Goal: Task Accomplishment & Management: Manage account settings

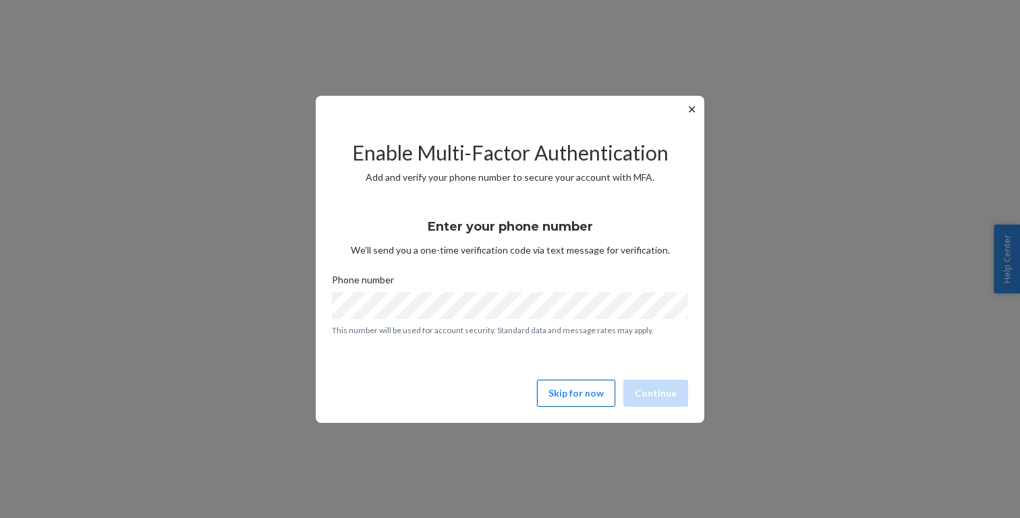
click at [569, 401] on button "Skip for now" at bounding box center [576, 393] width 78 height 27
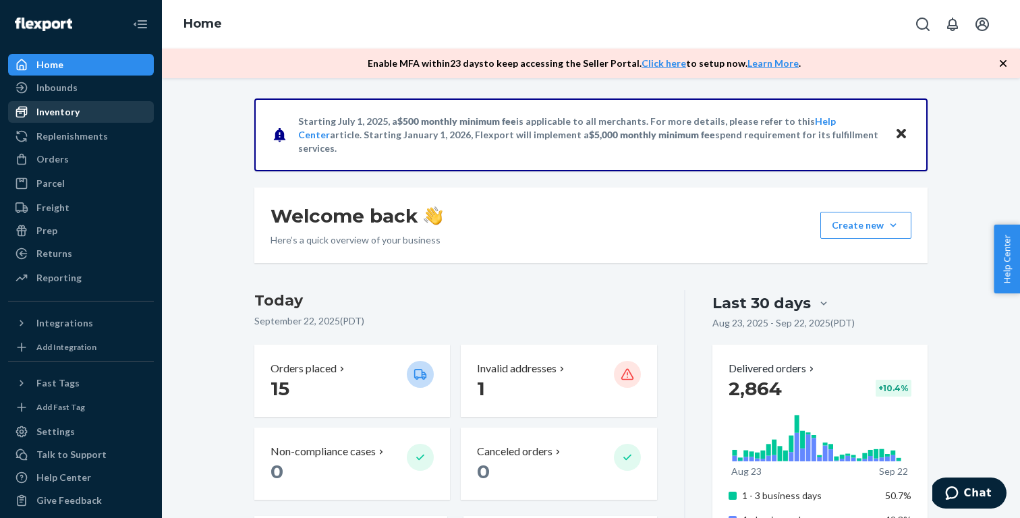
click at [85, 114] on div "Inventory" at bounding box center [80, 112] width 143 height 19
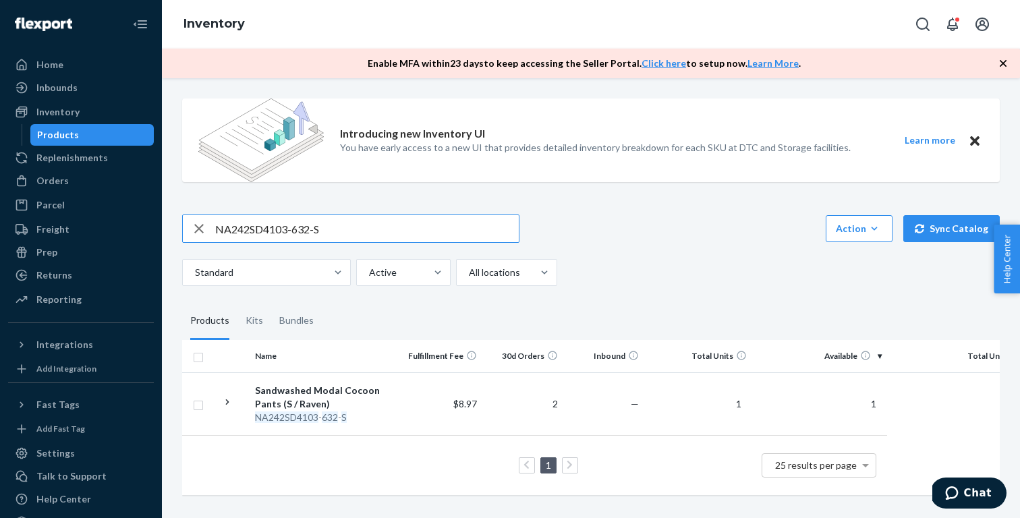
paste input "SKU NA231SD4101-934-L"
click at [237, 227] on input "SKU NA231SD4101-934-L" at bounding box center [367, 228] width 304 height 27
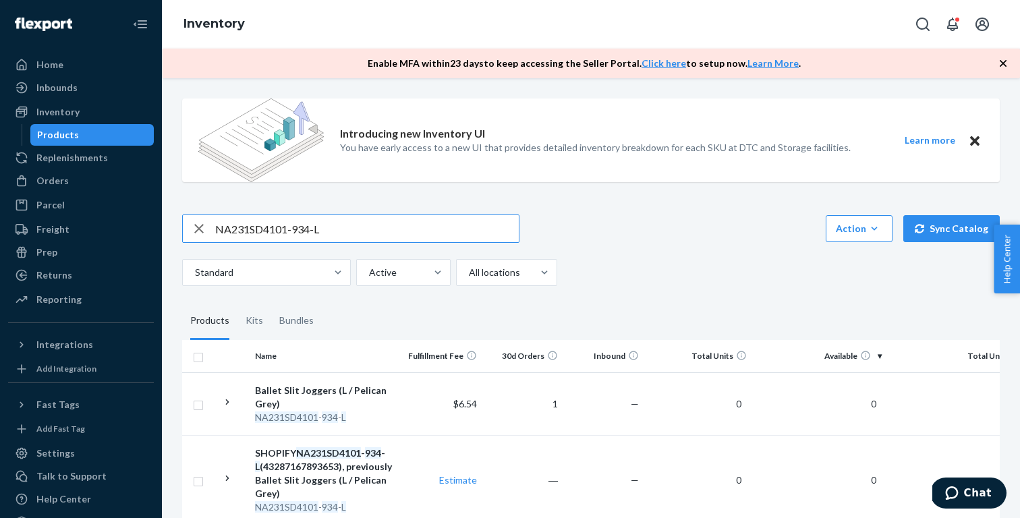
paste input "42SD4103-632-S"
type input "NA242SD4103-632-S"
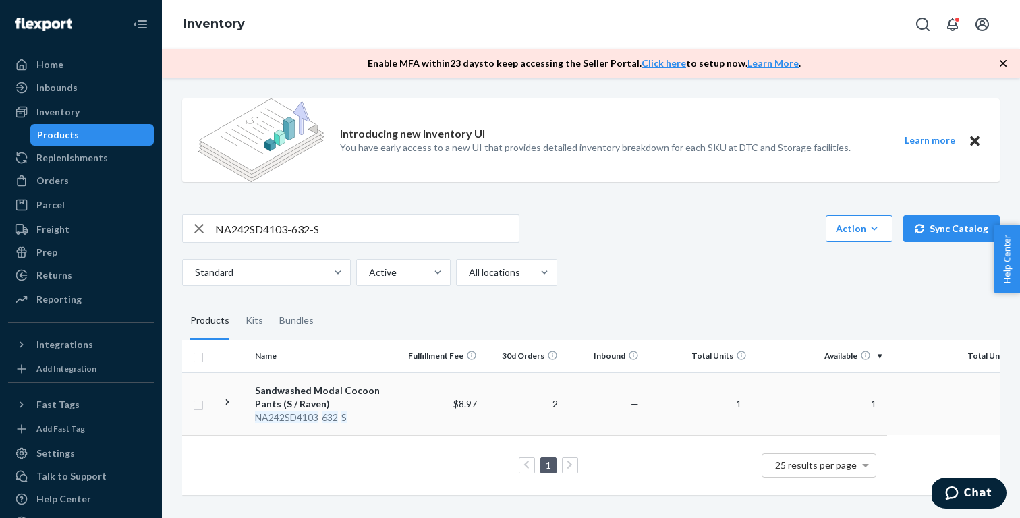
click at [357, 397] on div "Sandwashed Modal Cocoon Pants (S / Raven)" at bounding box center [325, 397] width 141 height 27
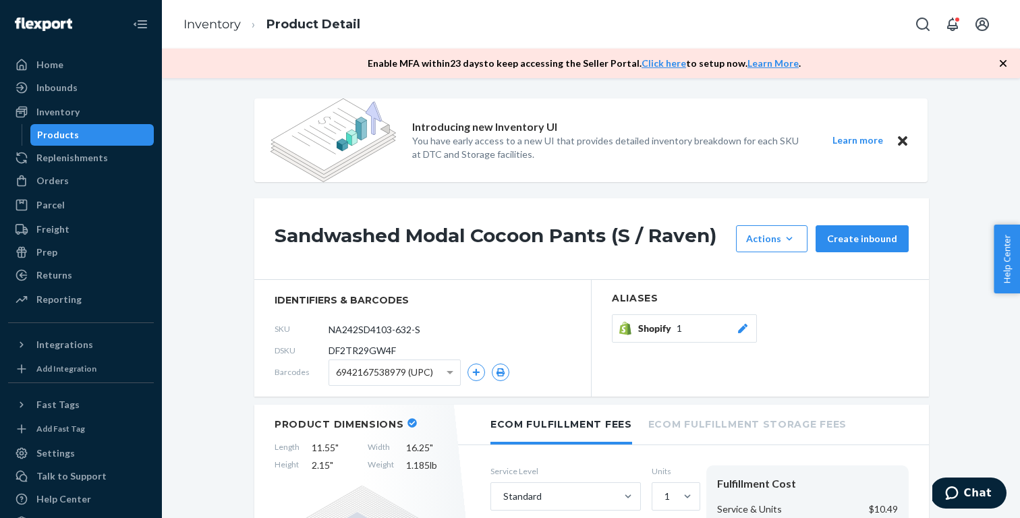
click at [662, 331] on span "Shopify" at bounding box center [657, 328] width 38 height 13
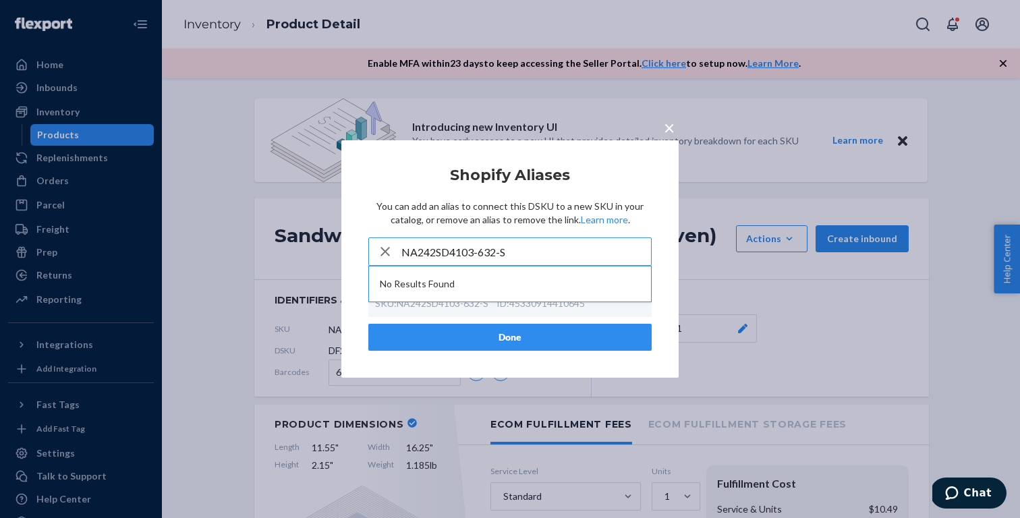
type input "NA242SD4103-632-S"
click at [659, 246] on div "× Shopify Aliases You can add an alias to connect this DSKU to a new SKU in you…" at bounding box center [509, 258] width 337 height 237
drag, startPoint x: 607, startPoint y: 252, endPoint x: 303, endPoint y: 251, distance: 304.2
click at [303, 251] on div "× Shopify Aliases You can add an alias to connect this DSKU to a new SKU in you…" at bounding box center [510, 259] width 1020 height 518
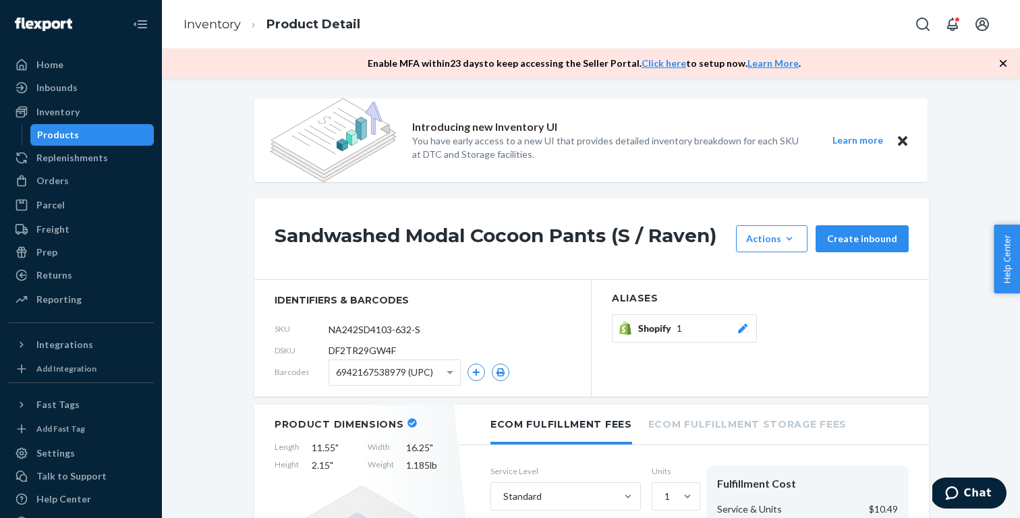
click at [708, 333] on div "Shopify 1" at bounding box center [693, 328] width 111 height 13
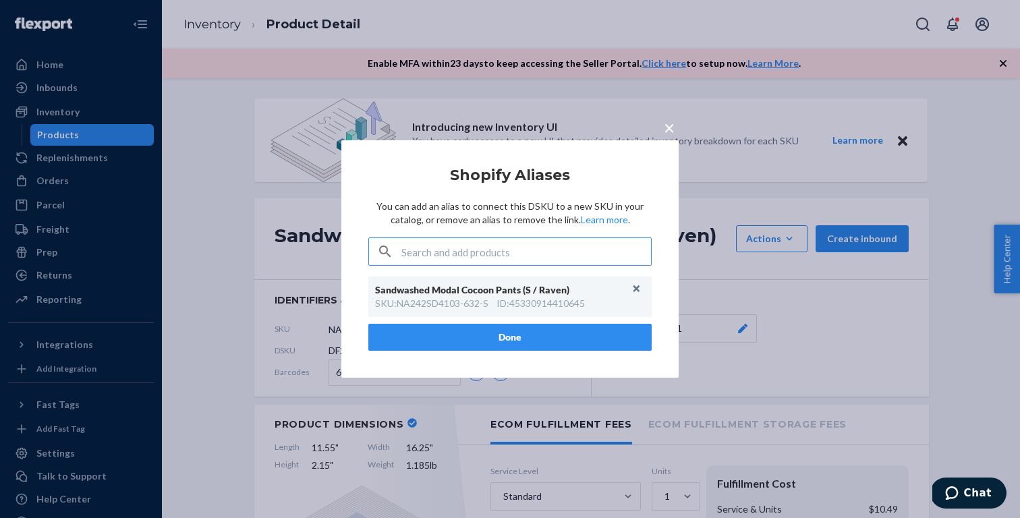
click at [550, 337] on button "Done" at bounding box center [509, 337] width 283 height 27
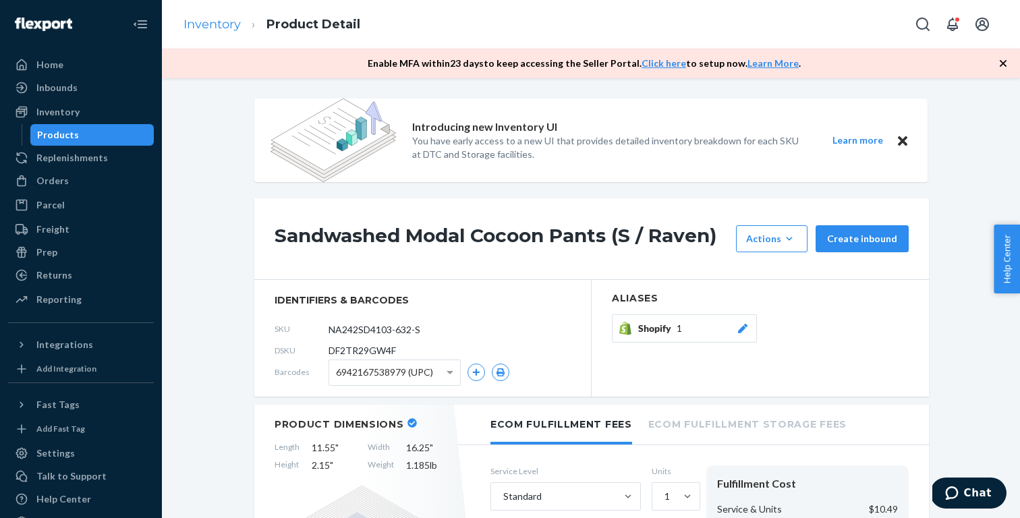
click at [209, 28] on link "Inventory" at bounding box center [211, 24] width 57 height 15
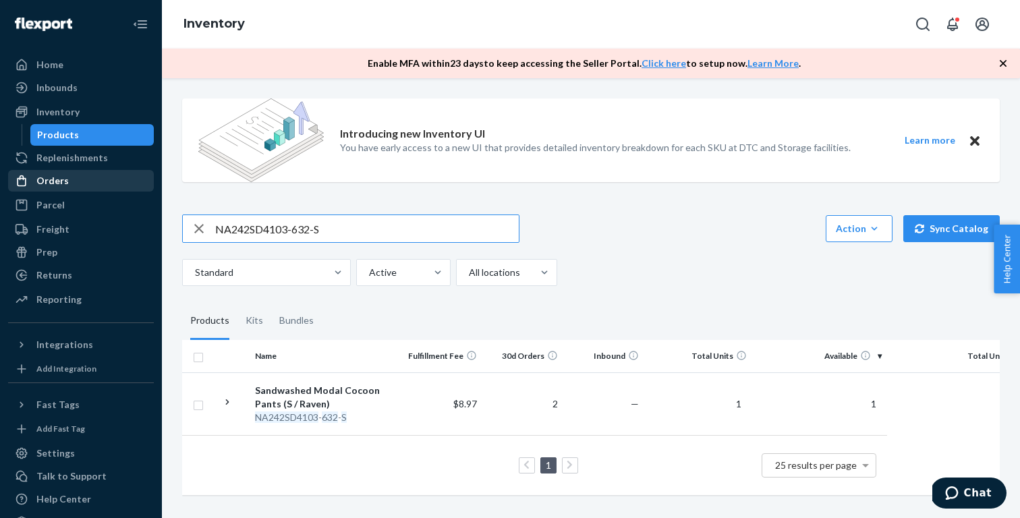
click at [115, 182] on div "Orders" at bounding box center [80, 180] width 143 height 19
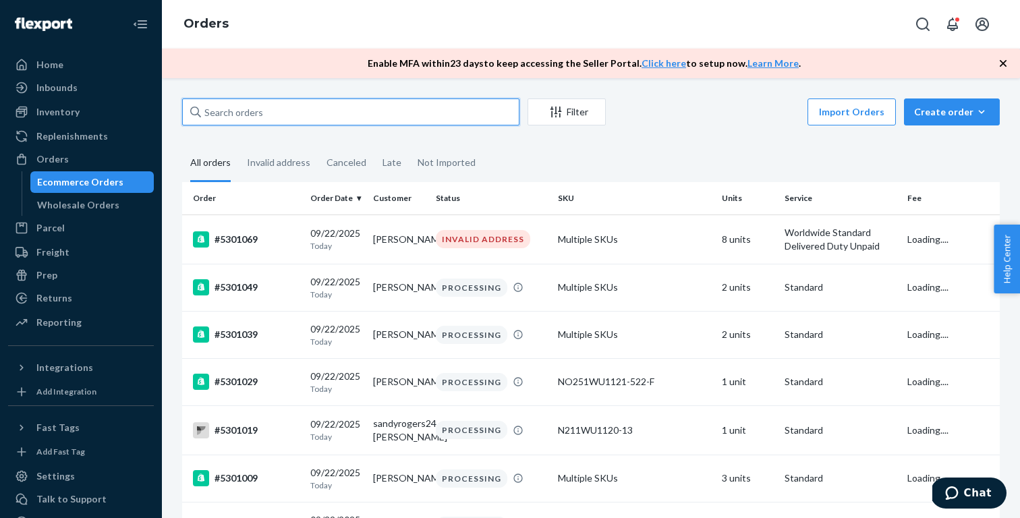
click at [344, 119] on input "text" at bounding box center [350, 111] width 337 height 27
paste input "5294229"
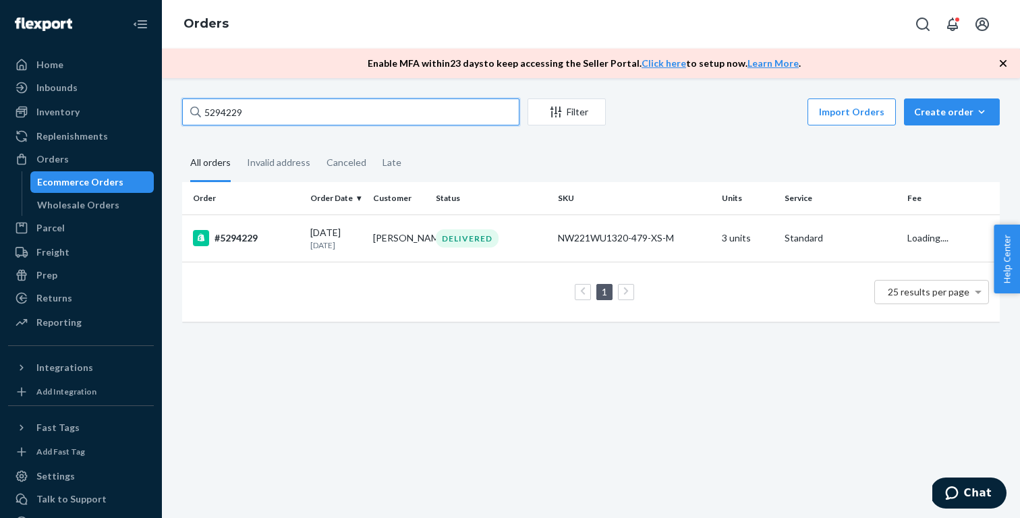
type input "5294229"
drag, startPoint x: 269, startPoint y: 117, endPoint x: 162, endPoint y: 117, distance: 107.2
click at [162, 117] on div "5294229 Filter Import Orders Create order Ecommerce order Removal order All ord…" at bounding box center [591, 298] width 858 height 440
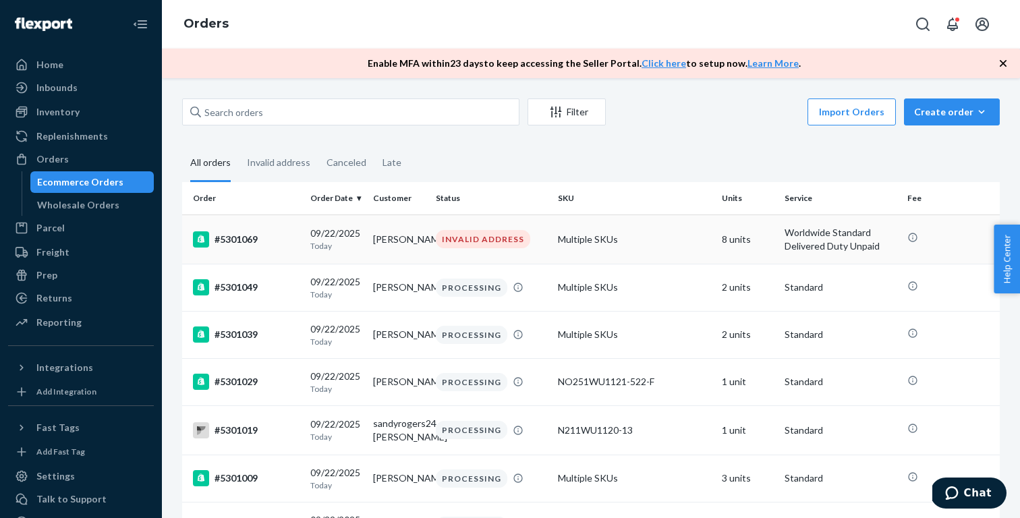
click at [284, 243] on div "#5301069" at bounding box center [246, 239] width 107 height 16
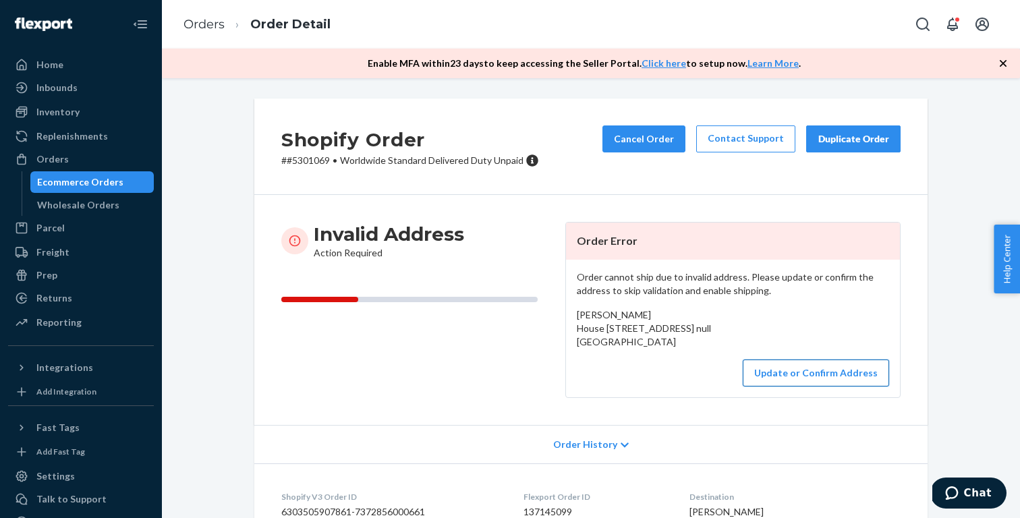
click at [813, 386] on button "Update or Confirm Address" at bounding box center [816, 372] width 146 height 27
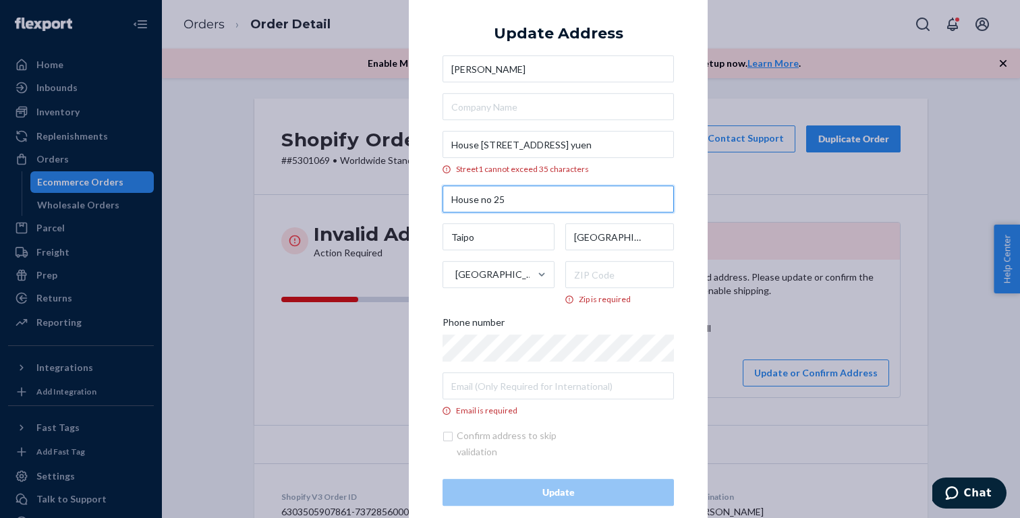
drag, startPoint x: 531, startPoint y: 202, endPoint x: 406, endPoint y: 202, distance: 124.8
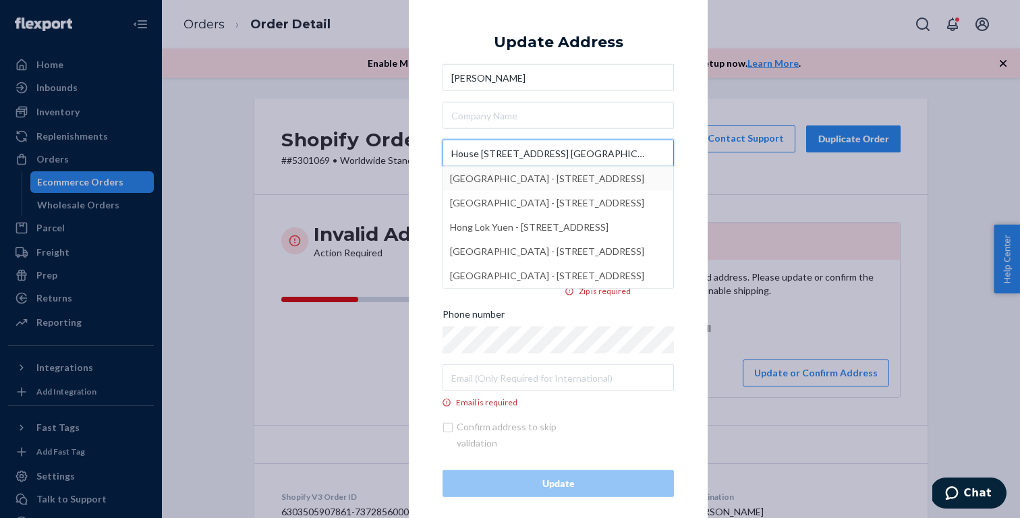
type input "House [STREET_ADDRESS] [GEOGRAPHIC_DATA]"
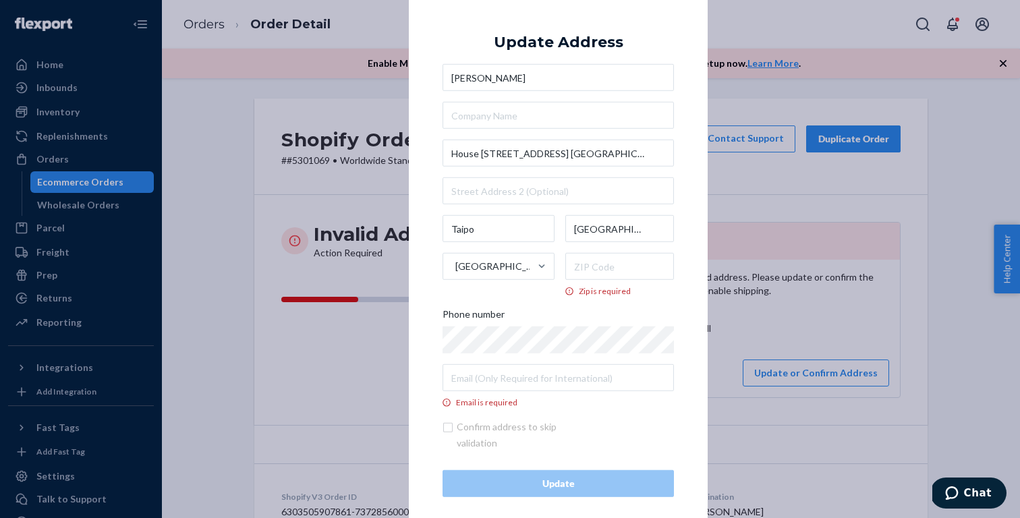
click at [695, 201] on div "× Update Address [PERSON_NAME][GEOGRAPHIC_DATA][STREET_ADDRESS] [GEOGRAPHIC_DAT…" at bounding box center [558, 259] width 299 height 544
click at [529, 154] on input "House [STREET_ADDRESS] [GEOGRAPHIC_DATA]" at bounding box center [557, 153] width 231 height 27
click at [689, 213] on div "× Update Address [PERSON_NAME][GEOGRAPHIC_DATA][STREET_ADDRESS] [GEOGRAPHIC_DAT…" at bounding box center [558, 259] width 299 height 544
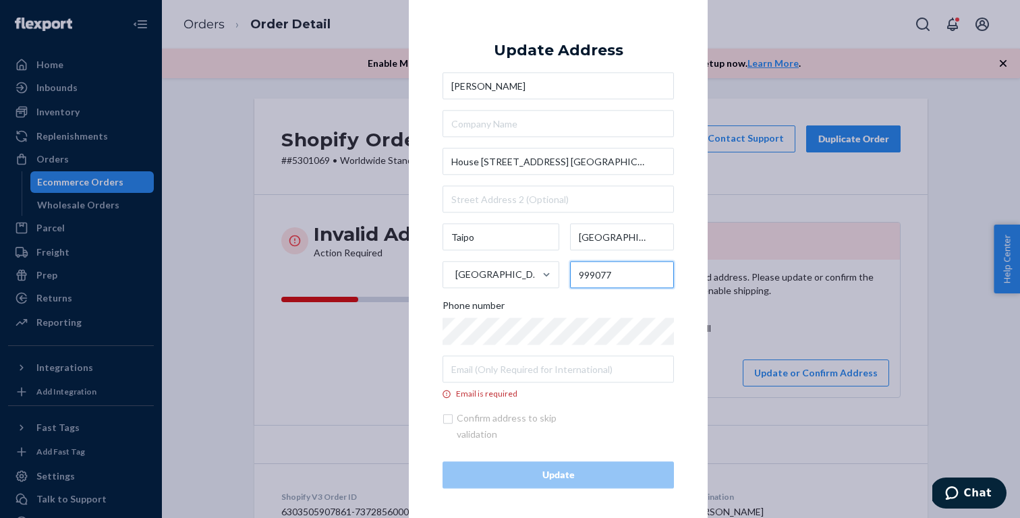
type input "999077"
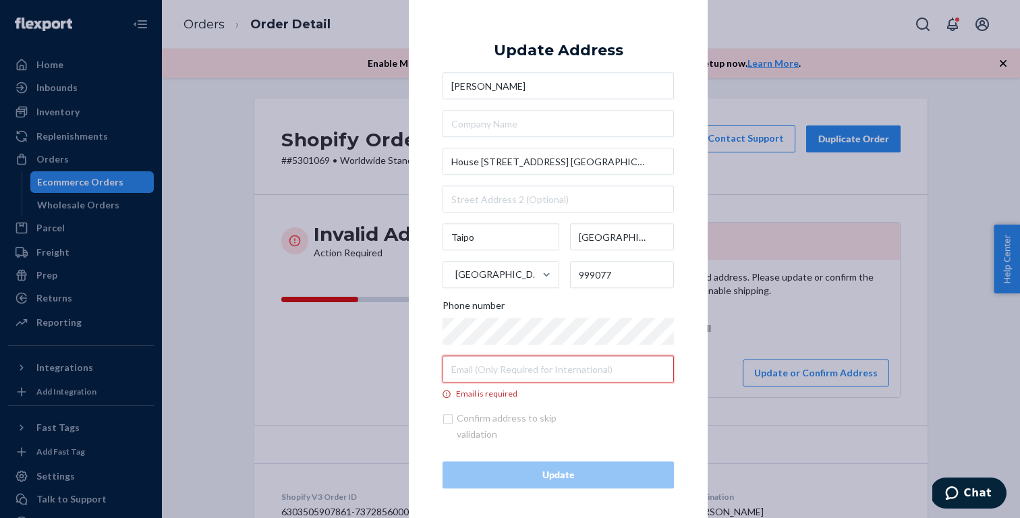
paste input "[PERSON_NAME][EMAIL_ADDRESS][DOMAIN_NAME]"
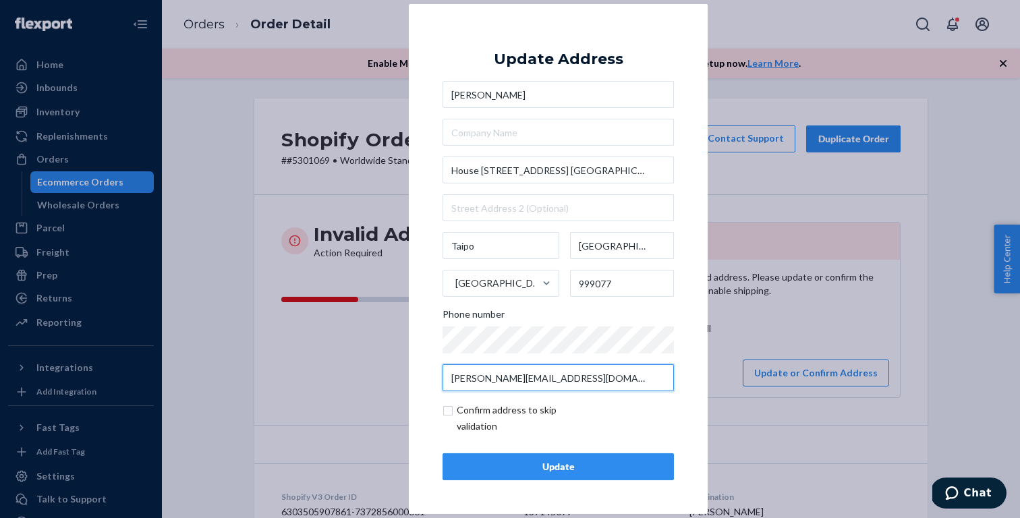
type input "[PERSON_NAME][EMAIL_ADDRESS][DOMAIN_NAME]"
click at [697, 387] on div "× Update Address [PERSON_NAME][GEOGRAPHIC_DATA][STREET_ADDRESS] [PERSON_NAME][G…" at bounding box center [558, 259] width 299 height 510
click at [596, 374] on input "[PERSON_NAME][EMAIL_ADDRESS][DOMAIN_NAME]" at bounding box center [557, 377] width 231 height 27
click at [653, 465] on div "Update" at bounding box center [558, 466] width 208 height 13
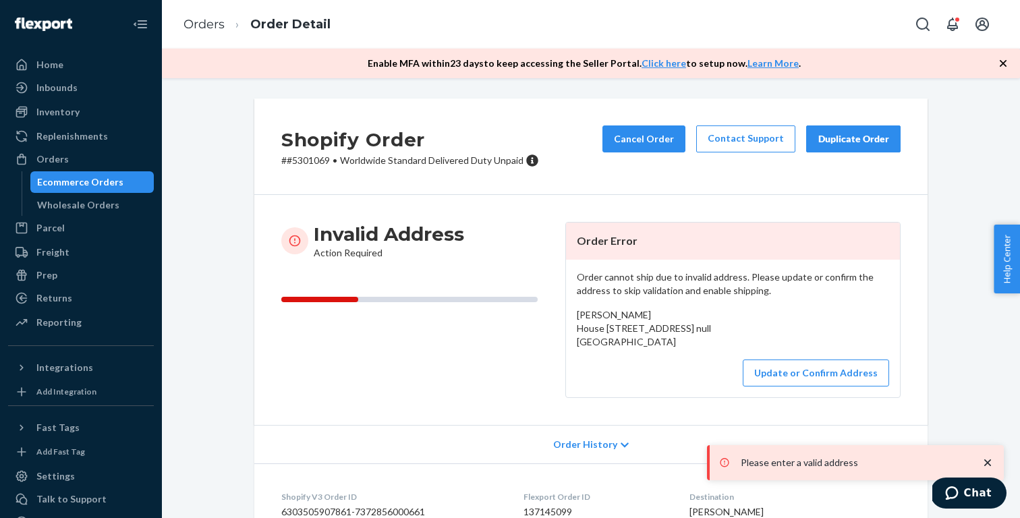
click at [822, 380] on div "Order cannot ship due to invalid address. Please update or confirm the address …" at bounding box center [733, 329] width 334 height 138
click at [821, 386] on button "Update or Confirm Address" at bounding box center [816, 372] width 146 height 27
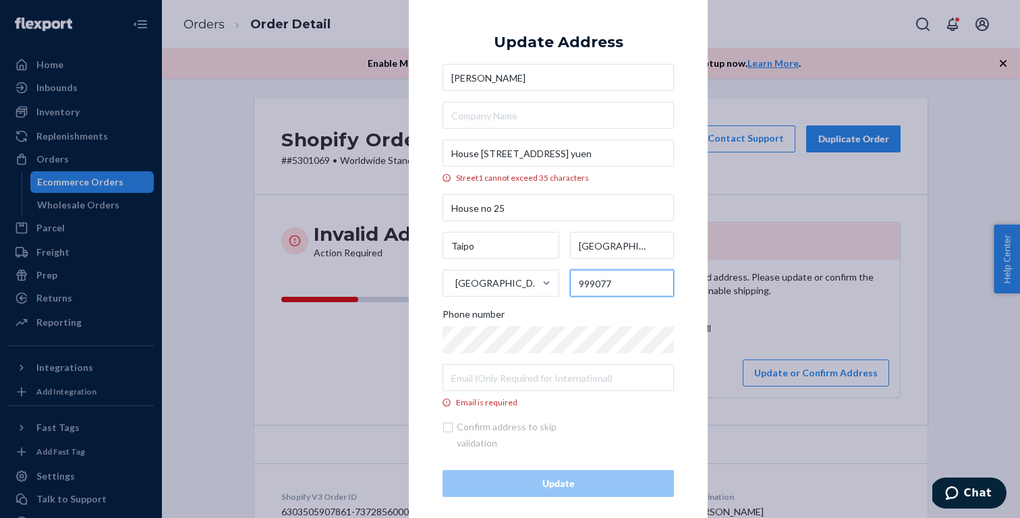
type input "999077"
paste input "[PERSON_NAME][EMAIL_ADDRESS][DOMAIN_NAME]"
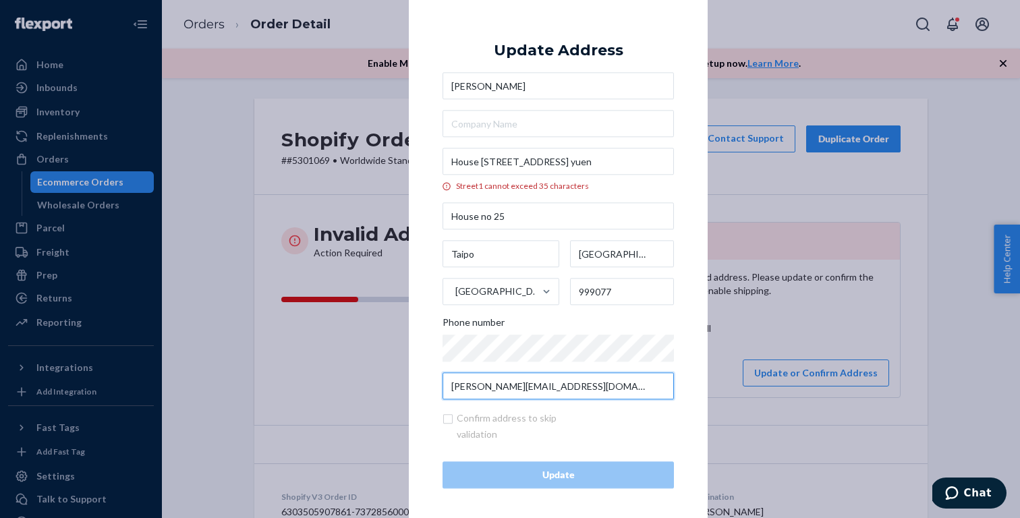
type input "[PERSON_NAME][EMAIL_ADDRESS][DOMAIN_NAME]"
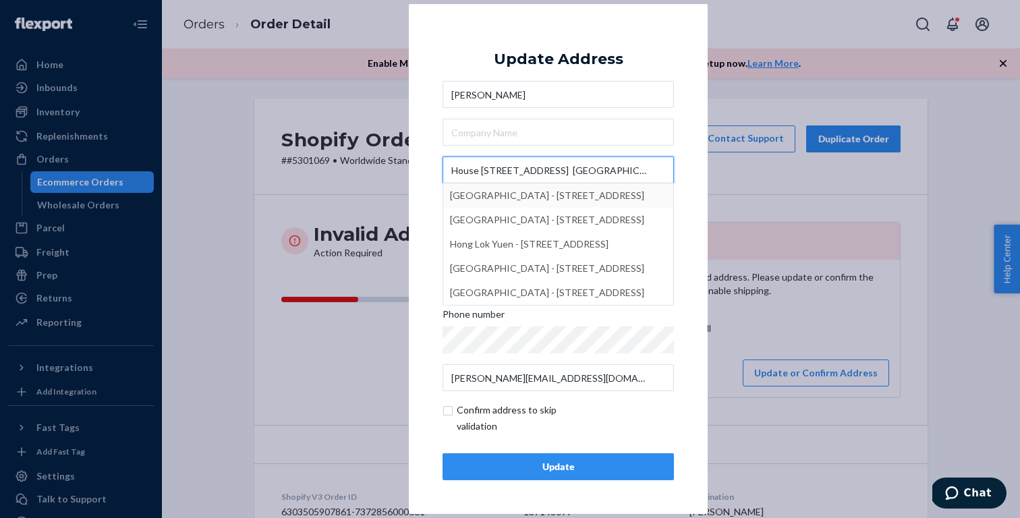
type input "House [STREET_ADDRESS] [GEOGRAPHIC_DATA]"
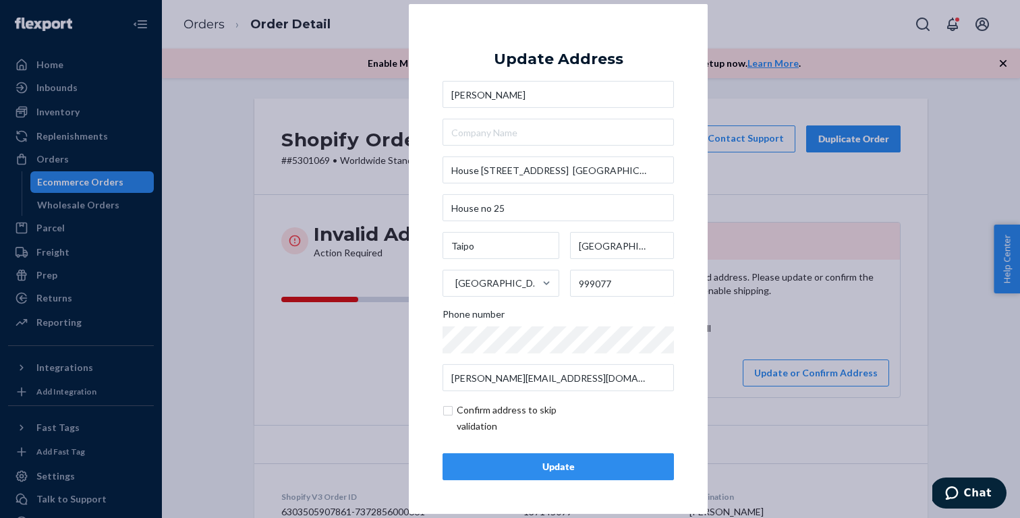
click at [691, 206] on div "× Update Address [PERSON_NAME][GEOGRAPHIC_DATA][STREET_ADDRESS] [STREET_ADDRESS…" at bounding box center [558, 259] width 299 height 510
drag, startPoint x: 560, startPoint y: 212, endPoint x: 428, endPoint y: 209, distance: 132.2
click at [694, 198] on div "× Update Address [PERSON_NAME][GEOGRAPHIC_DATA][STREET_ADDRESS] [PERSON_NAME][G…" at bounding box center [558, 259] width 299 height 510
click at [477, 418] on input "checkbox" at bounding box center [520, 418] width 156 height 32
checkbox input "true"
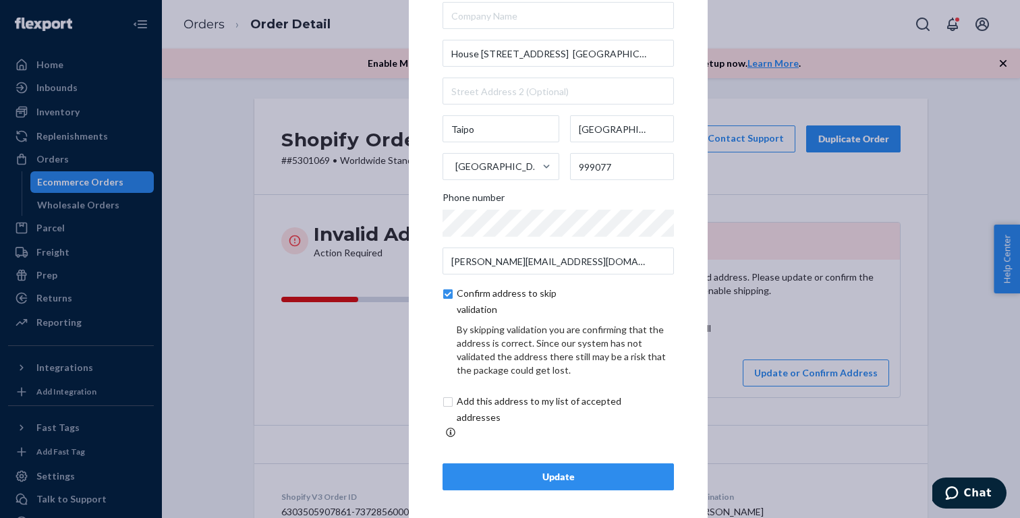
scroll to position [53, 0]
click at [495, 473] on div "Update" at bounding box center [558, 477] width 208 height 13
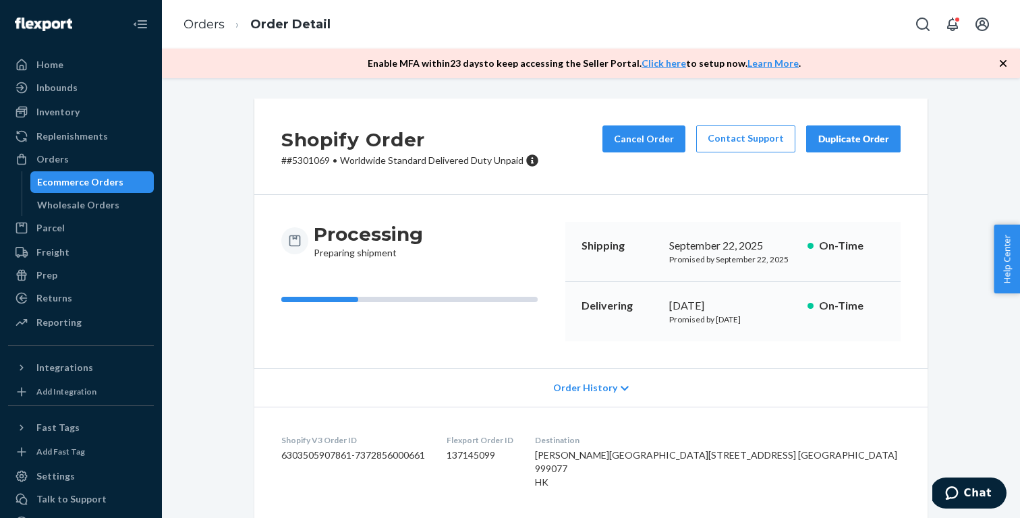
scroll to position [0, 0]
click at [200, 22] on link "Orders" at bounding box center [203, 24] width 41 height 15
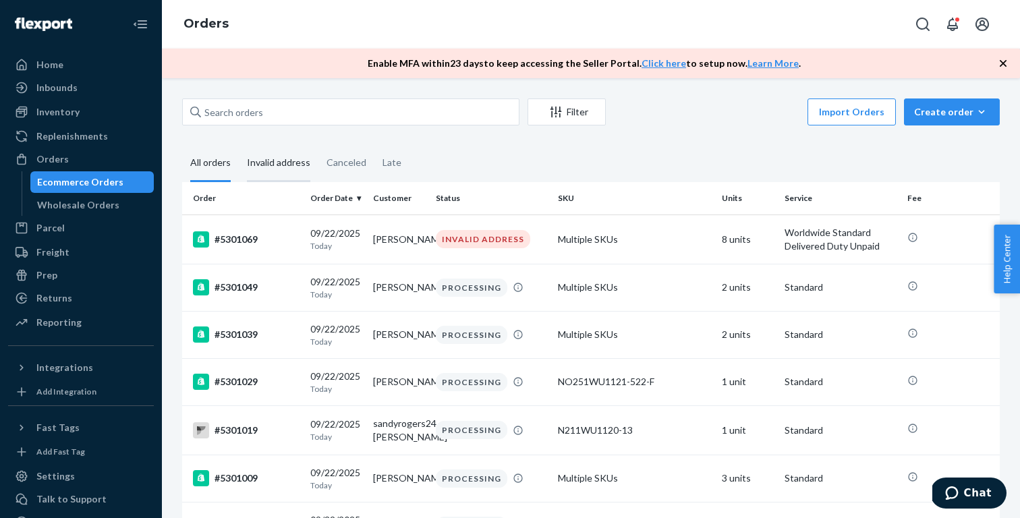
click at [277, 167] on div "Invalid address" at bounding box center [278, 163] width 63 height 37
click at [239, 145] on input "Invalid address" at bounding box center [239, 145] width 0 height 0
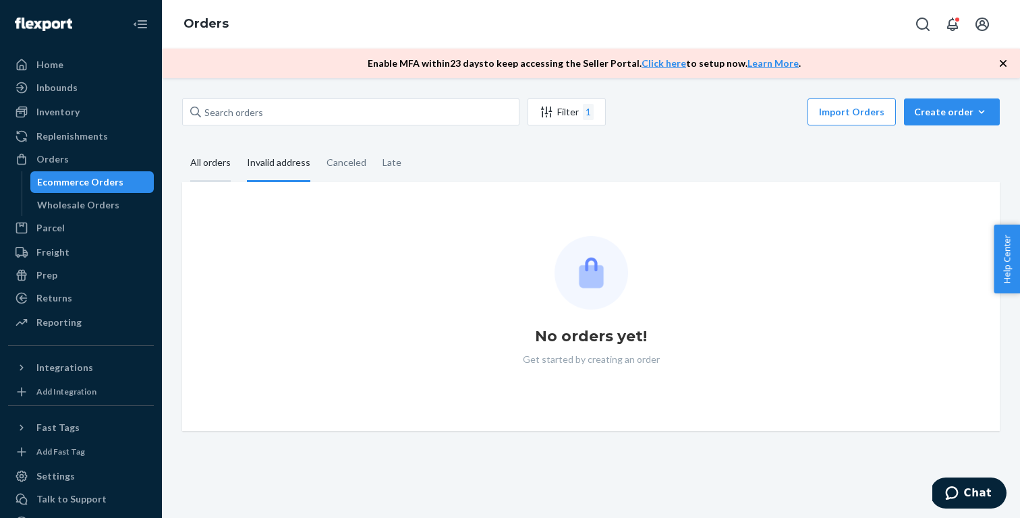
click at [196, 168] on div "All orders" at bounding box center [210, 163] width 40 height 37
click at [182, 145] on input "All orders" at bounding box center [182, 145] width 0 height 0
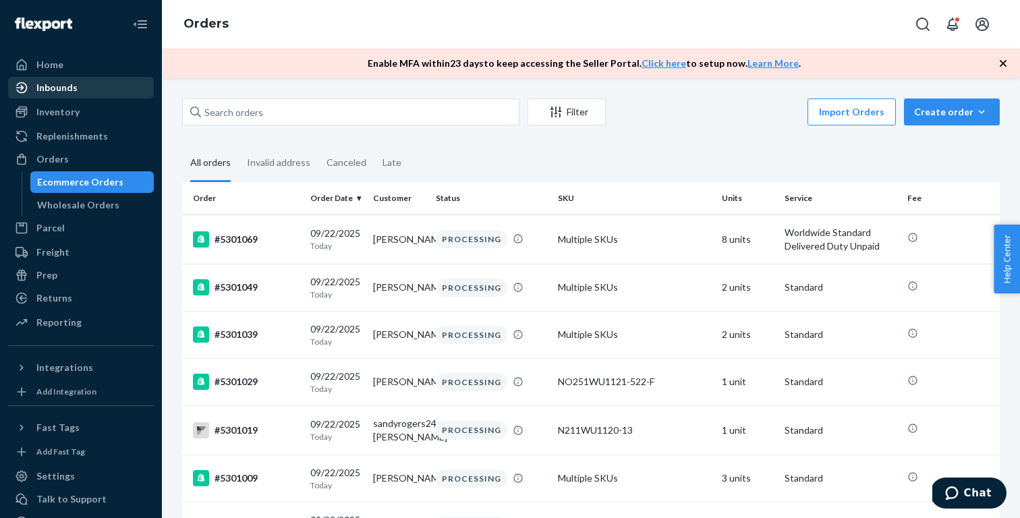
click at [79, 86] on div "Inbounds" at bounding box center [80, 87] width 143 height 19
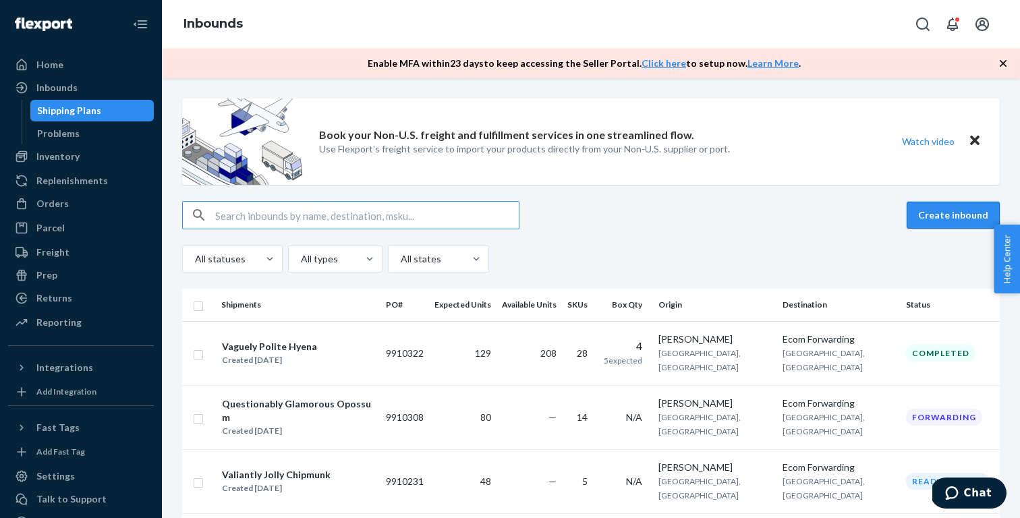
click at [942, 214] on button "Create inbound" at bounding box center [952, 215] width 93 height 27
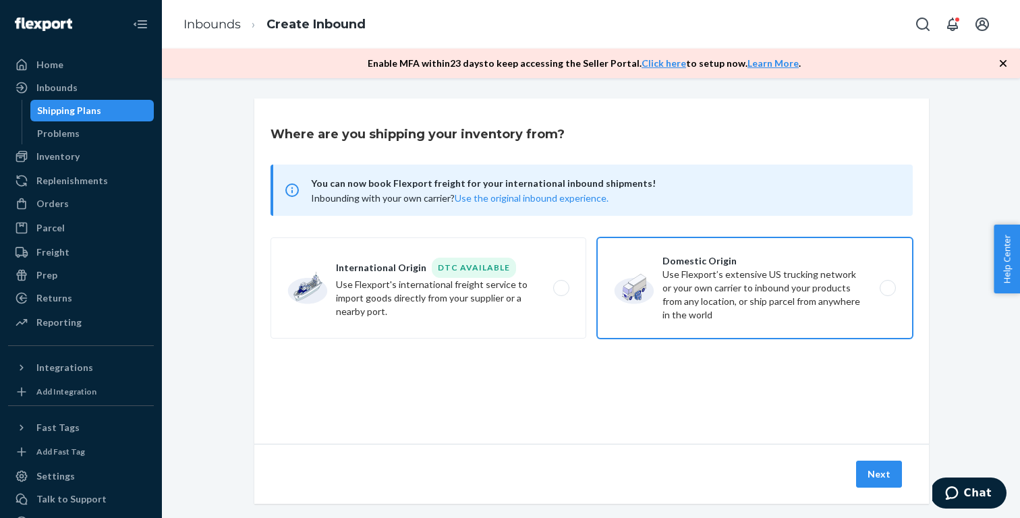
click at [648, 292] on label "Domestic Origin Use Flexport’s extensive US trucking network or your own carrie…" at bounding box center [755, 287] width 316 height 101
click at [887, 292] on input "Domestic Origin Use Flexport’s extensive US trucking network or your own carrie…" at bounding box center [891, 288] width 9 height 9
radio input "true"
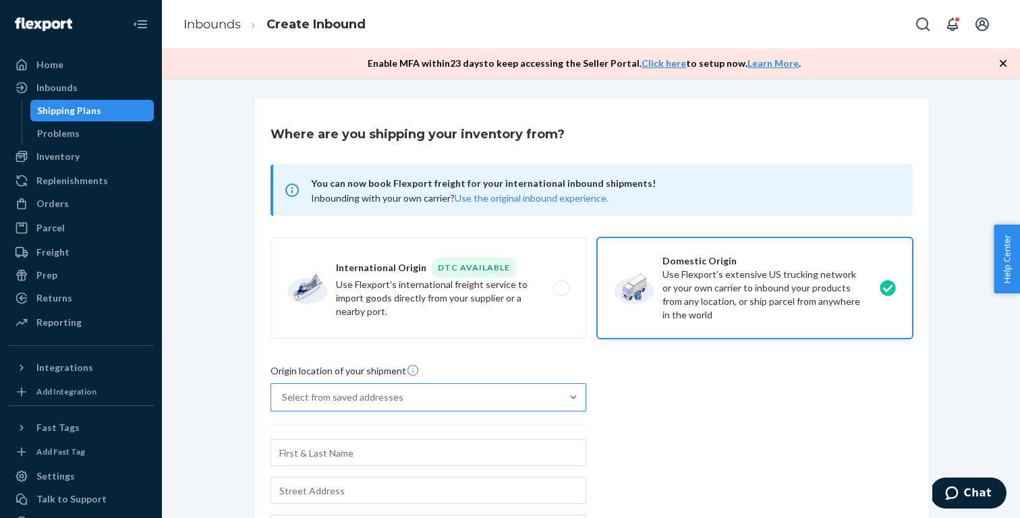
click at [494, 400] on div "Select from saved addresses" at bounding box center [416, 397] width 290 height 27
click at [283, 400] on input "Select from saved addresses" at bounding box center [282, 397] width 1 height 13
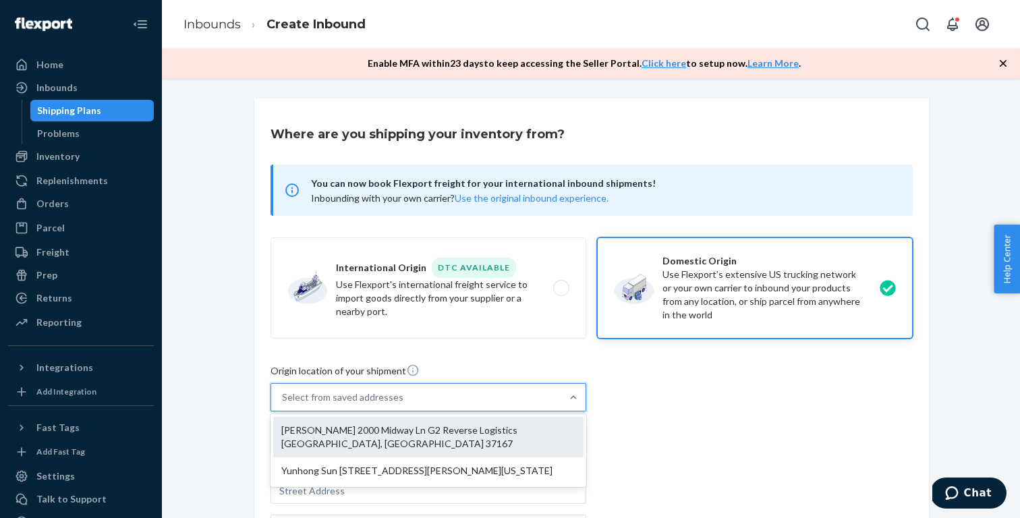
click at [466, 436] on div "[PERSON_NAME] 2000 Midway Ln G2 Reverse Logistics [GEOGRAPHIC_DATA], [GEOGRAPHI…" at bounding box center [428, 437] width 310 height 40
click at [283, 404] on input "option [PERSON_NAME] 2000 Midway Ln G2 Reverse Logistics [GEOGRAPHIC_DATA], [GE…" at bounding box center [282, 397] width 1 height 13
type input "[PERSON_NAME]"
type input "2000 Midway Ln"
type input "G2 Reverse Logistics"
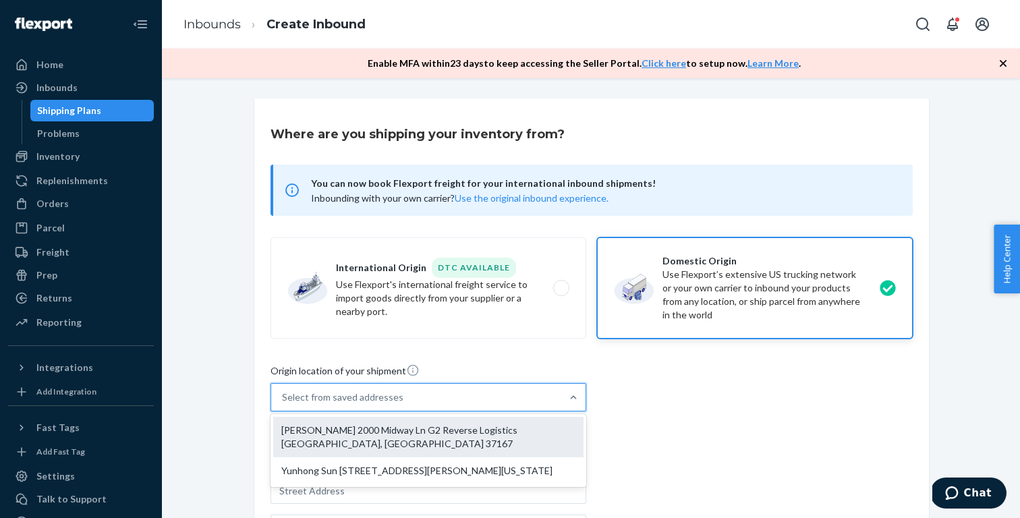
type input "[GEOGRAPHIC_DATA]"
type input "TN"
type input "37167"
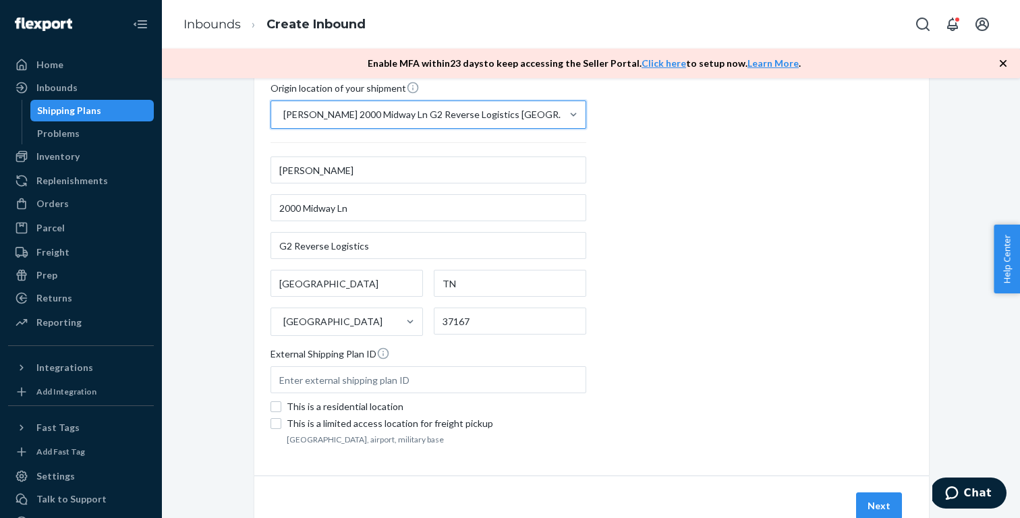
scroll to position [315, 0]
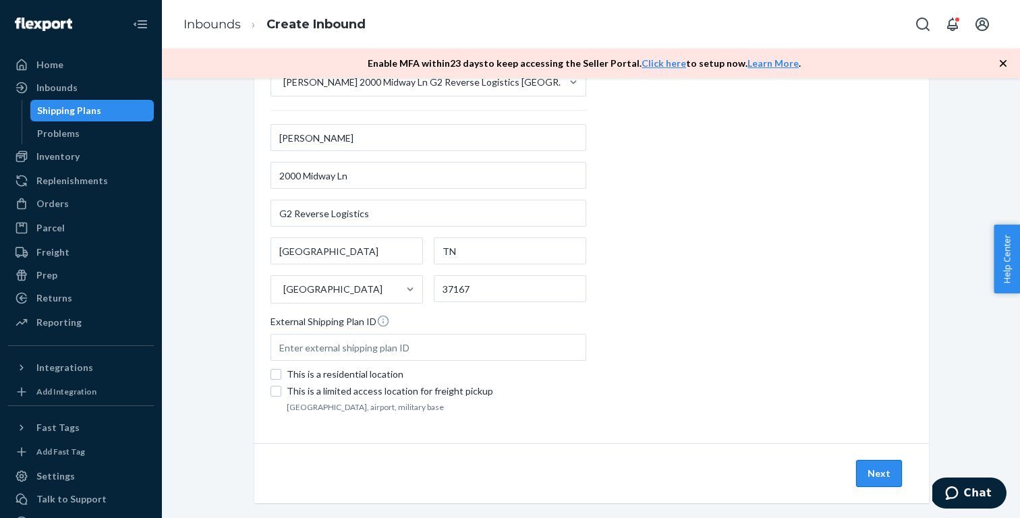
click at [871, 476] on button "Next" at bounding box center [879, 473] width 46 height 27
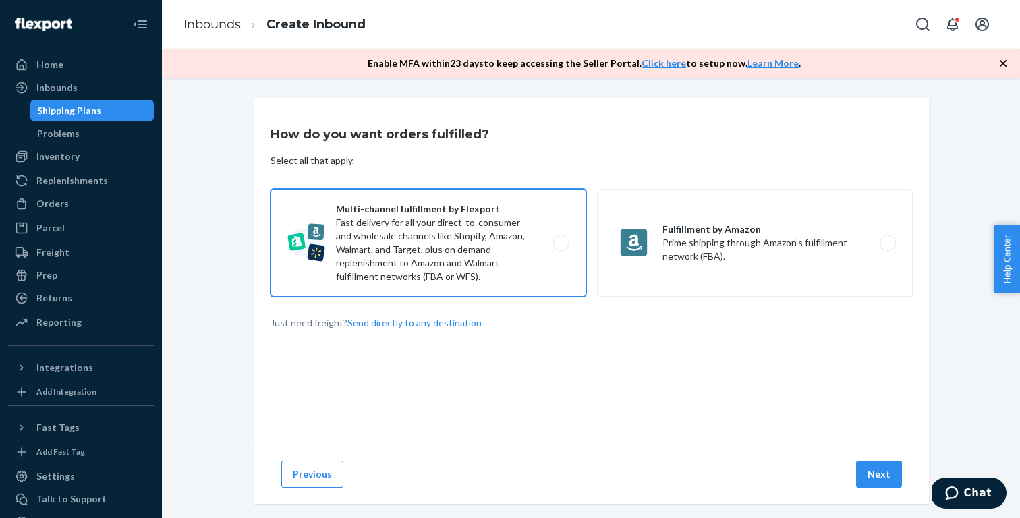
click at [538, 259] on label "Multi-channel fulfillment by Flexport Fast delivery for all your direct-to-cons…" at bounding box center [428, 243] width 316 height 108
click at [560, 248] on input "Multi-channel fulfillment by Flexport Fast delivery for all your direct-to-cons…" at bounding box center [564, 243] width 9 height 9
radio input "true"
click at [881, 477] on button "Next" at bounding box center [879, 474] width 46 height 27
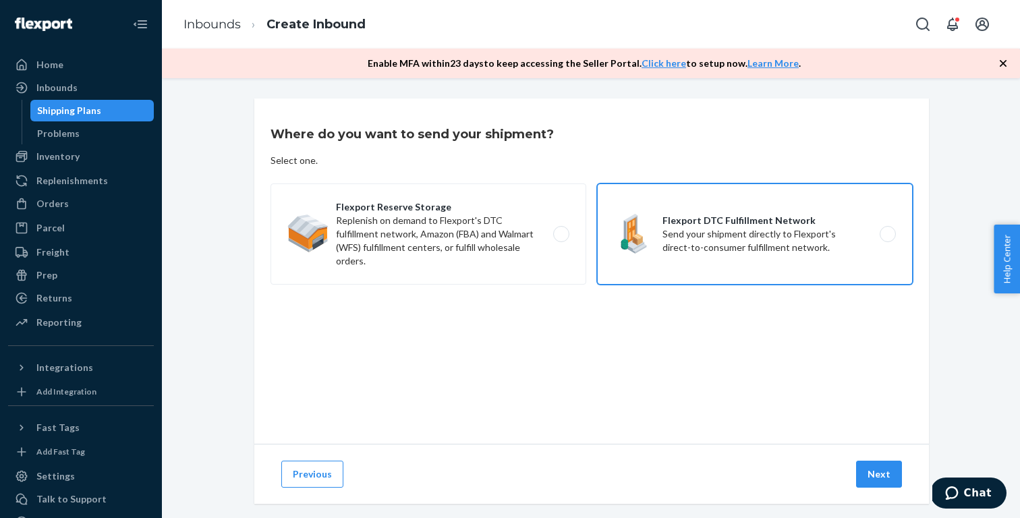
click at [712, 228] on label "Flexport DTC Fulfillment Network Send your shipment directly to Flexport's dire…" at bounding box center [755, 233] width 316 height 101
click at [887, 230] on input "Flexport DTC Fulfillment Network Send your shipment directly to Flexport's dire…" at bounding box center [891, 234] width 9 height 9
radio input "true"
click at [882, 477] on button "Next" at bounding box center [879, 474] width 46 height 27
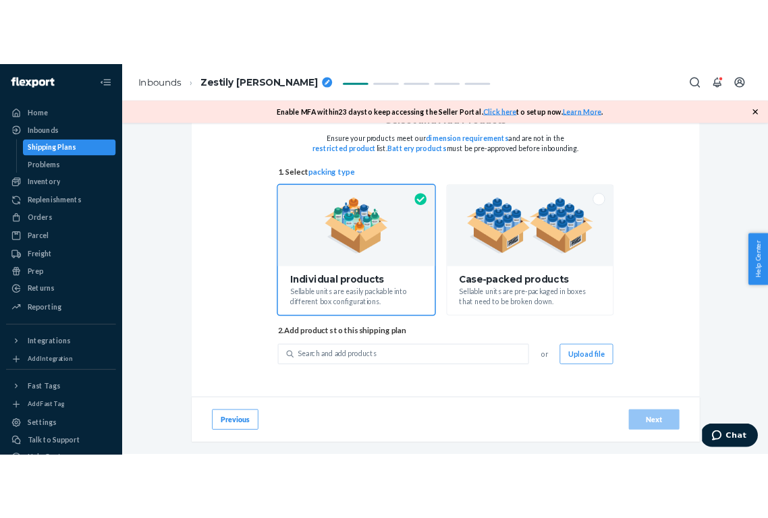
scroll to position [55, 0]
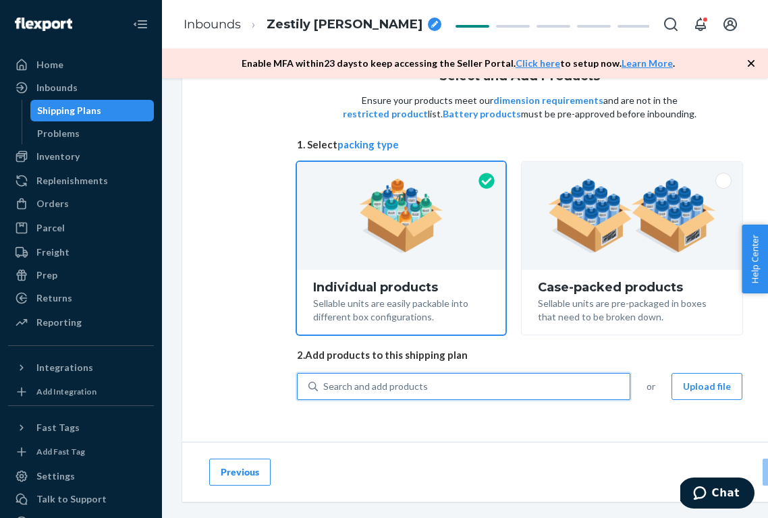
click at [465, 384] on div "Search and add products" at bounding box center [474, 386] width 312 height 24
click at [324, 384] on input "0 results available. Use Up and Down to choose options, press Enter to select t…" at bounding box center [323, 386] width 1 height 13
paste input "N212WA5403-273-M"
type input "N212WA5403-273-M"
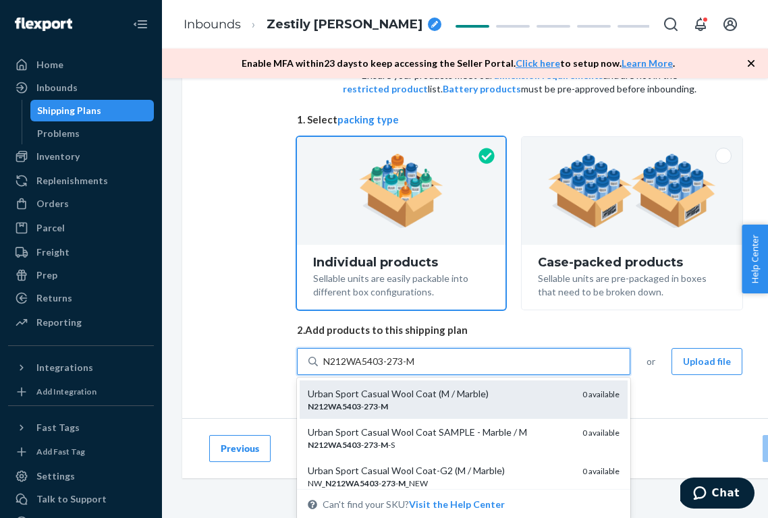
scroll to position [0, 0]
click at [422, 403] on div "N212WA5403 - 273 - M" at bounding box center [440, 406] width 264 height 11
click at [417, 368] on input "N212WA5403-273-M" at bounding box center [370, 361] width 94 height 13
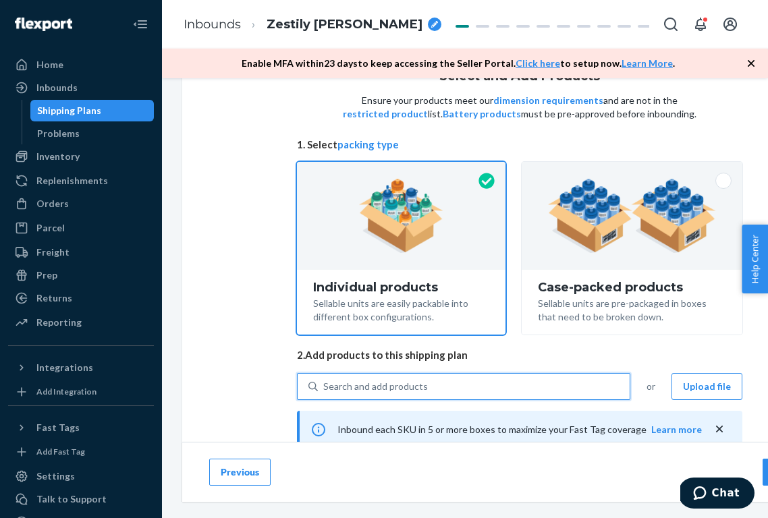
click at [469, 390] on div "Search and add products" at bounding box center [474, 386] width 312 height 24
click at [324, 390] on input "0 results available. Use Up and Down to choose options, press Enter to select t…" at bounding box center [323, 386] width 1 height 13
paste input "N212WL2709-401-S"
type input "N212WL2709-401-S"
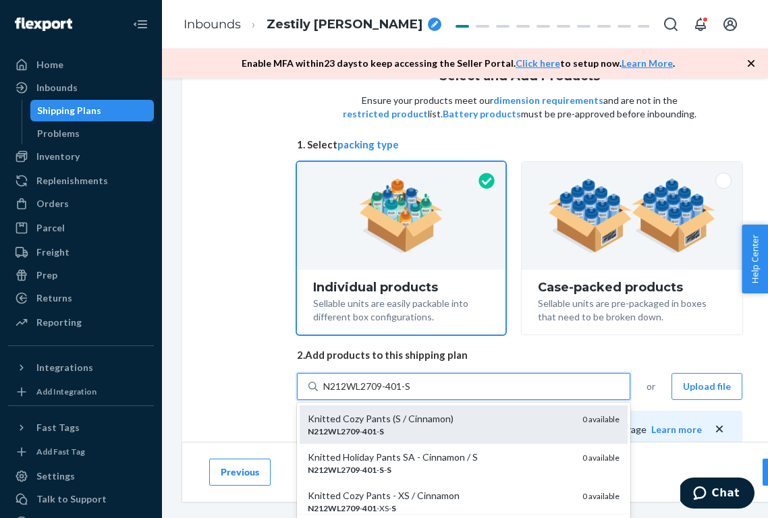
click at [444, 412] on div "Knitted Cozy Pants (S / Cinnamon)" at bounding box center [440, 418] width 264 height 13
click at [412, 393] on input "N212WL2709-401-S" at bounding box center [367, 386] width 89 height 13
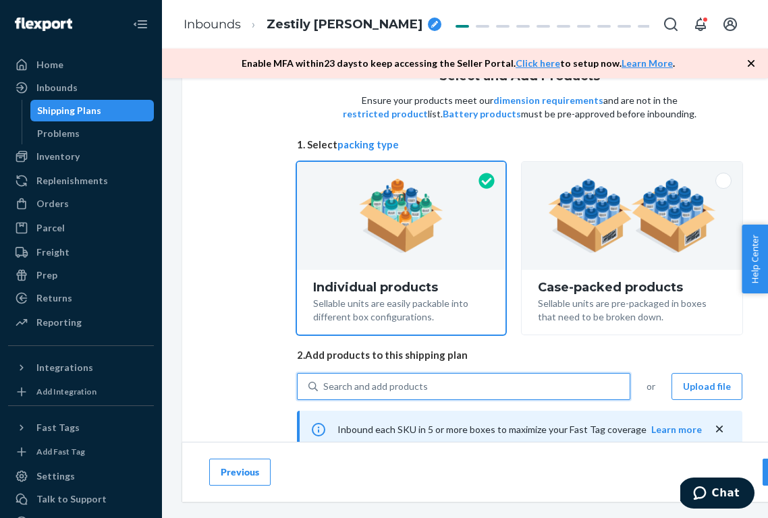
click at [495, 383] on div "Search and add products" at bounding box center [474, 386] width 312 height 24
click at [324, 383] on input "0 results available. Use Up and Down to choose options, press Enter to select t…" at bounding box center [323, 386] width 1 height 13
paste input "NA242SA6502-623-F"
type input "NA242SA6502-623-F"
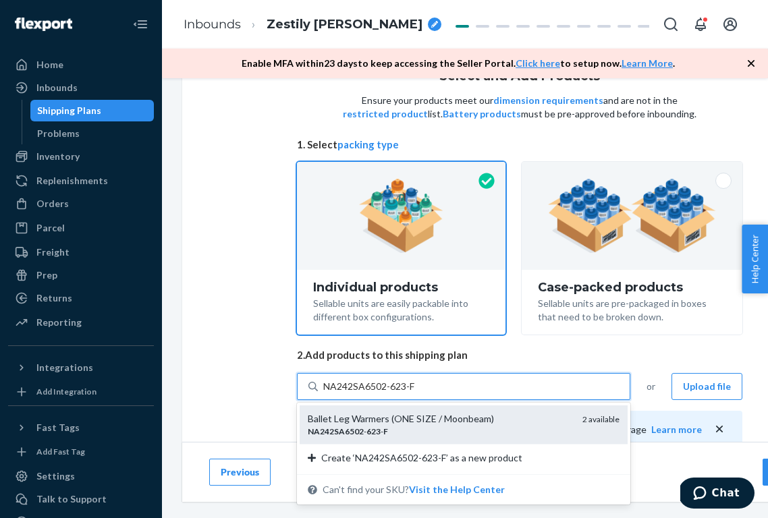
click at [433, 420] on div "Ballet Leg Warmers (ONE SIZE / Moonbeam)" at bounding box center [440, 418] width 264 height 13
click at [416, 393] on input "NA242SA6502-623-F" at bounding box center [369, 386] width 93 height 13
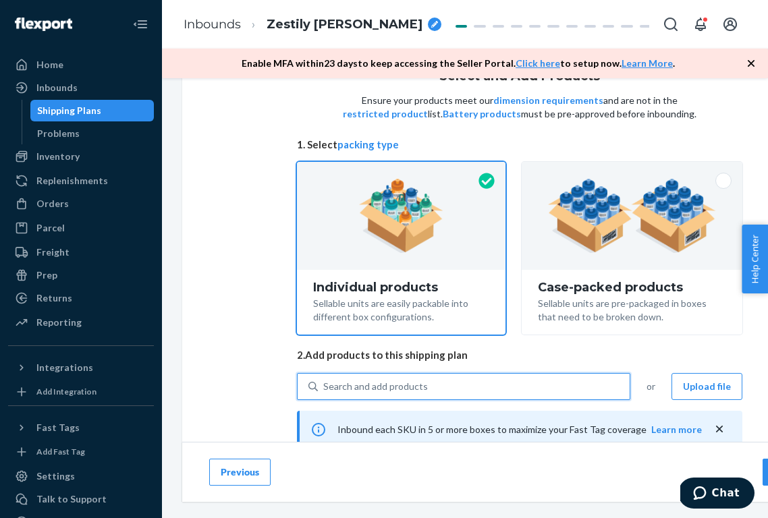
click at [412, 386] on div "Search and add products" at bounding box center [375, 386] width 105 height 13
click at [324, 386] on input "0 results available. Use Up and Down to choose options, press Enter to select t…" at bounding box center [323, 386] width 1 height 13
paste input "NO251WU1116-522-M"
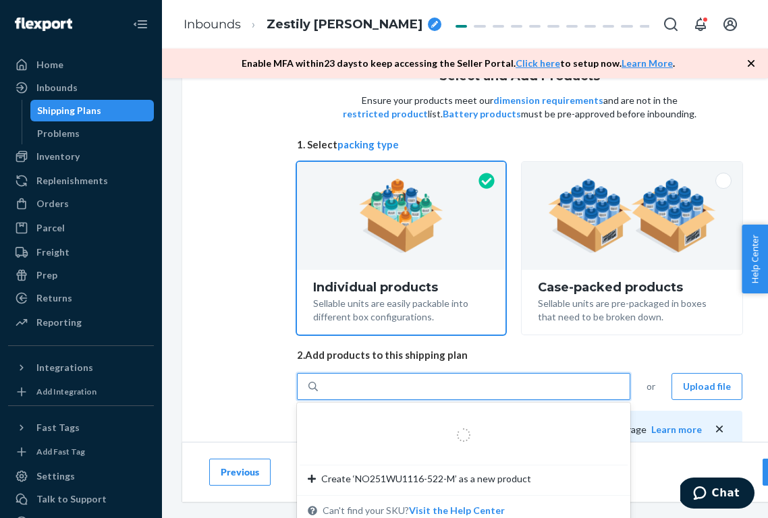
type input "NO251WU1116-522-M"
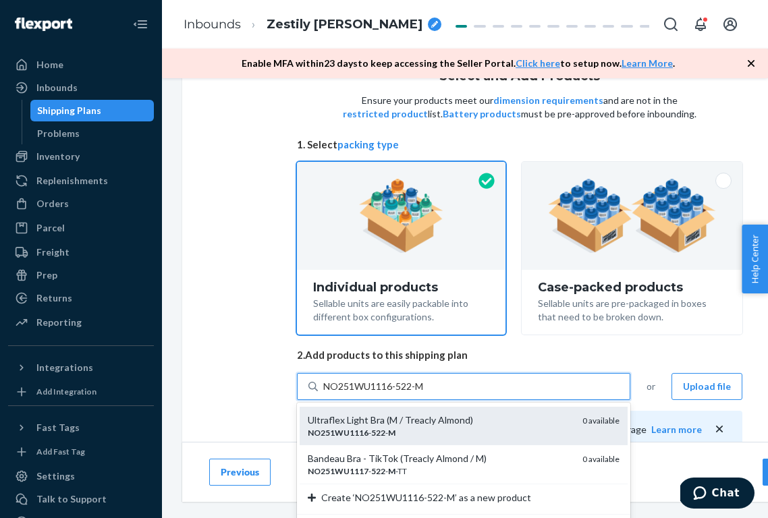
scroll to position [37, 0]
click at [424, 428] on div "NO251WU1116 - 522 - M" at bounding box center [440, 432] width 264 height 11
click at [424, 393] on input "NO251WU1116-522-M" at bounding box center [374, 386] width 103 height 13
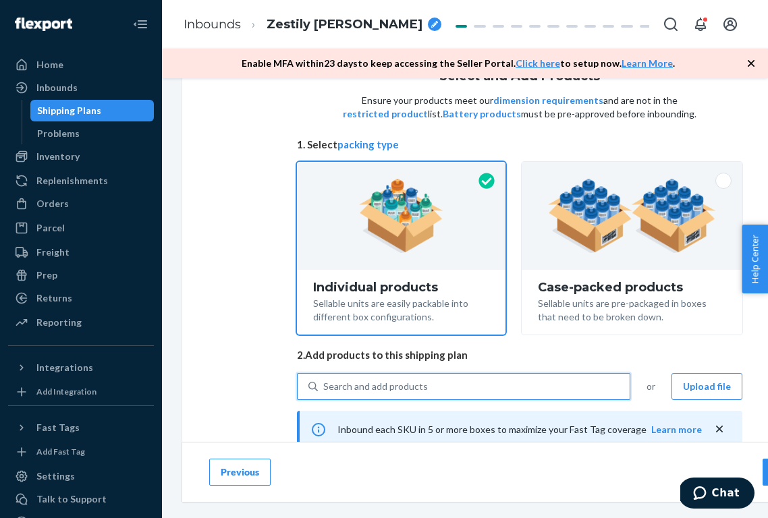
click at [405, 384] on div "Search and add products" at bounding box center [375, 386] width 105 height 13
click at [324, 384] on input "0 results available. Use Up and Down to choose options, press Enter to select t…" at bounding box center [323, 386] width 1 height 13
paste input "NO251WU1117-465-M"
type input "NO251WU1117-465-M"
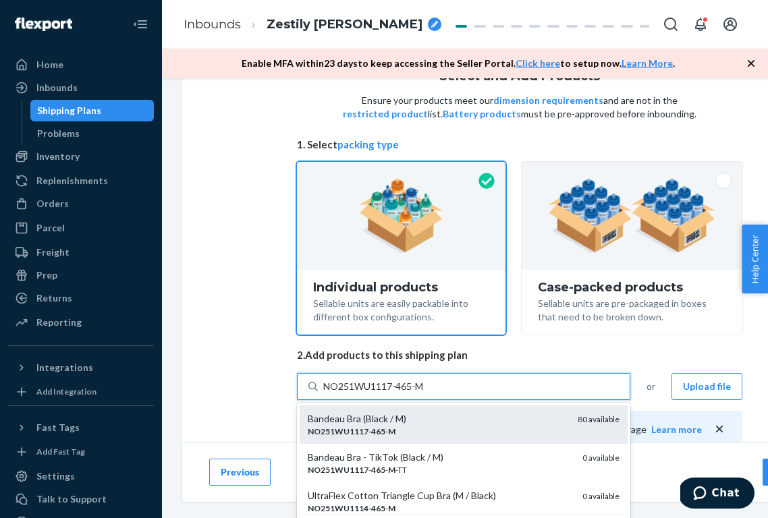
scroll to position [0, 0]
click at [402, 421] on div "Bandeau Bra (Black / M)" at bounding box center [437, 418] width 259 height 13
click at [402, 393] on input "NO251WU1117-465-M" at bounding box center [374, 386] width 103 height 13
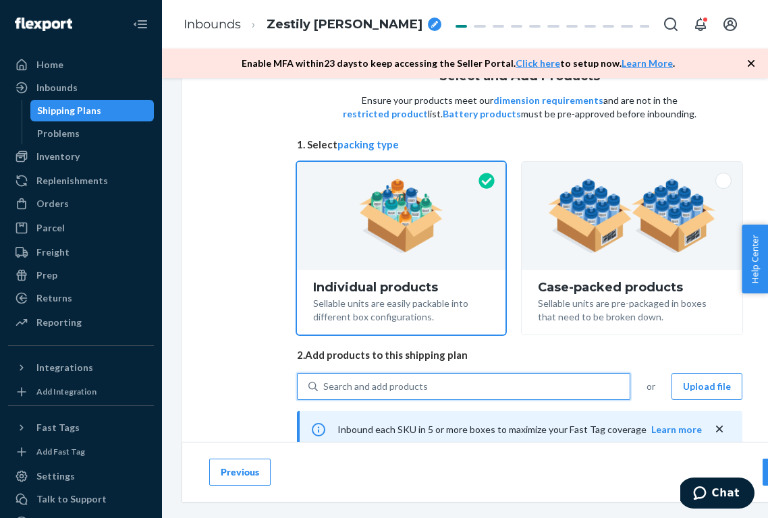
click at [480, 375] on div "Search and add products" at bounding box center [474, 386] width 312 height 24
click at [324, 380] on input "0 results available. Use Up and Down to choose options, press Enter to select t…" at bounding box center [323, 386] width 1 height 13
paste input "NO251WU1117-465-S"
type input "NO251WU1117-465-S"
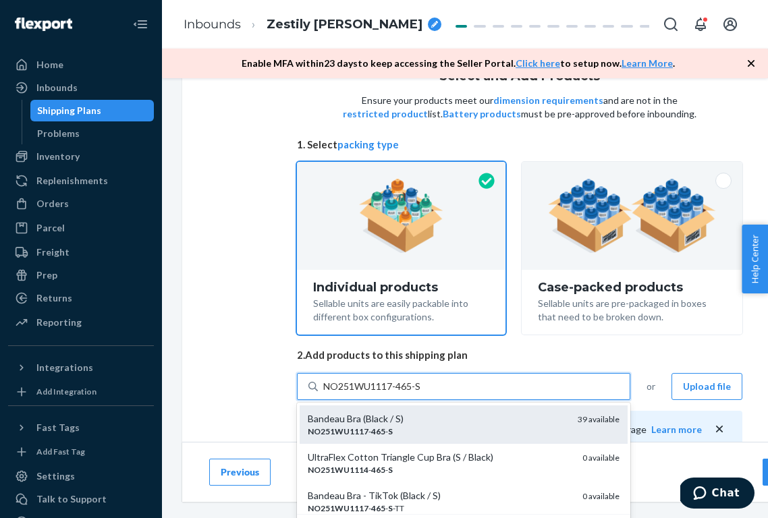
click at [407, 426] on div "NO251WU1117 - 465 - S" at bounding box center [437, 431] width 259 height 11
click at [407, 393] on input "NO251WU1117-465-S" at bounding box center [372, 386] width 99 height 13
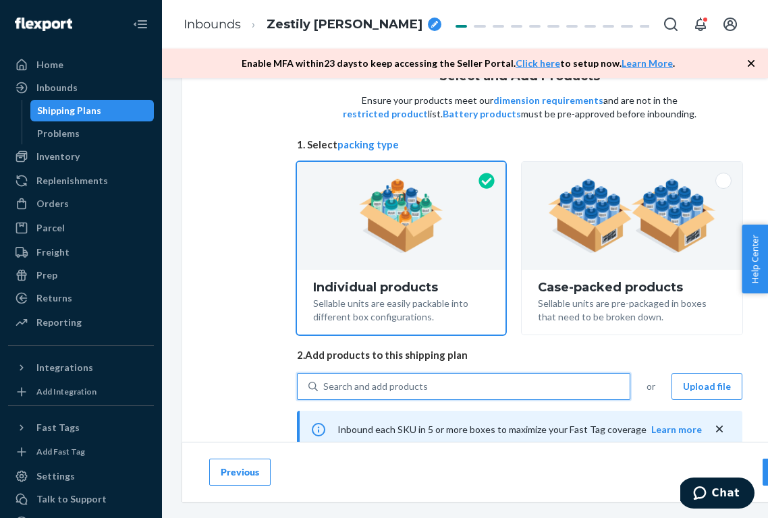
click at [433, 380] on div "Search and add products" at bounding box center [474, 386] width 312 height 24
click at [324, 380] on input "0 results available. Select is focused ,type to refine list, press Down to open…" at bounding box center [323, 386] width 1 height 13
paste input "NO251WU1117-522-M"
type input "NO251WU1117-522-M"
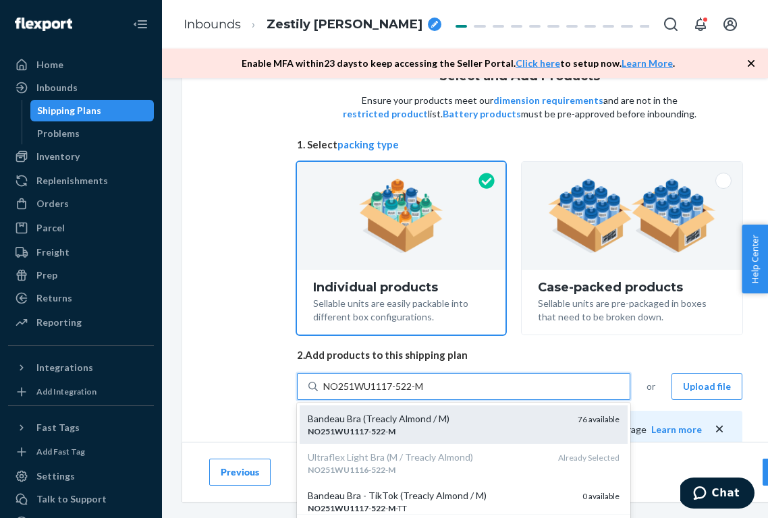
click at [411, 417] on div "Bandeau Bra (Treacly Almond / M)" at bounding box center [437, 418] width 259 height 13
click at [411, 393] on input "NO251WU1117-522-M" at bounding box center [374, 386] width 103 height 13
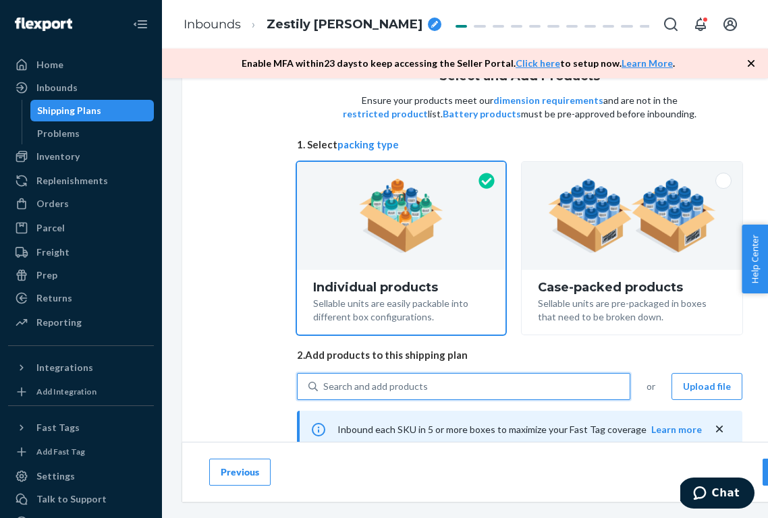
click at [478, 383] on div "Search and add products" at bounding box center [474, 386] width 312 height 24
click at [324, 383] on input "0 results available. Select is focused ,type to refine list, press Down to open…" at bounding box center [323, 386] width 1 height 13
paste input "NO251WU1117-522-S"
type input "NO251WU1117-522-S"
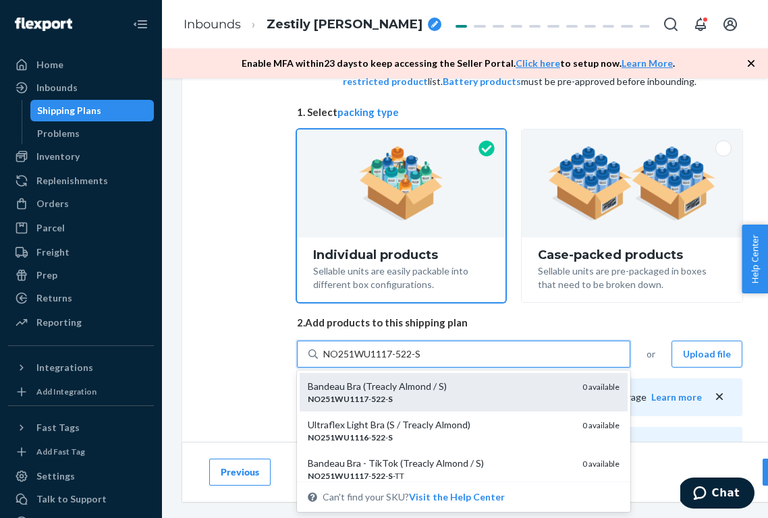
scroll to position [1, 0]
click at [425, 390] on div "Bandeau Bra (Treacly Almond / S)" at bounding box center [440, 384] width 264 height 13
click at [422, 361] on input "NO251WU1117-522-S" at bounding box center [372, 353] width 99 height 13
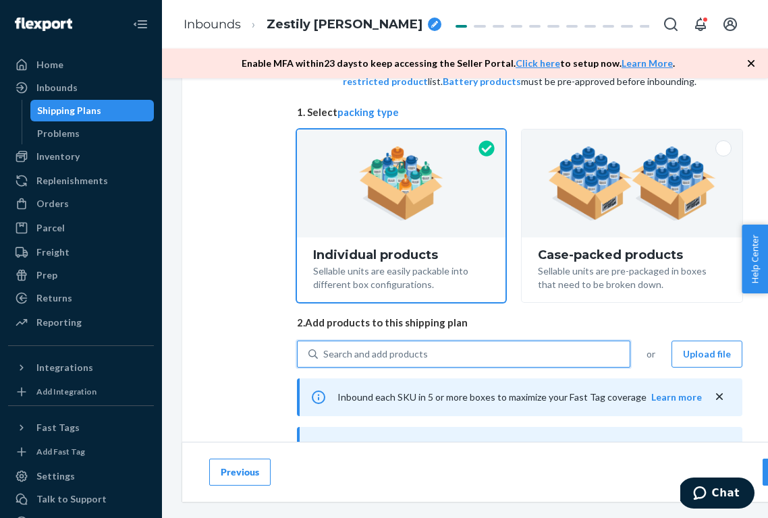
click at [437, 351] on div "Search and add products" at bounding box center [474, 354] width 312 height 24
click at [324, 351] on input "0 results available. Select is focused ,type to refine list, press Down to open…" at bounding box center [323, 353] width 1 height 13
paste input "NO251WU1117-522-XS"
type input "NO251WU1117-522-XS"
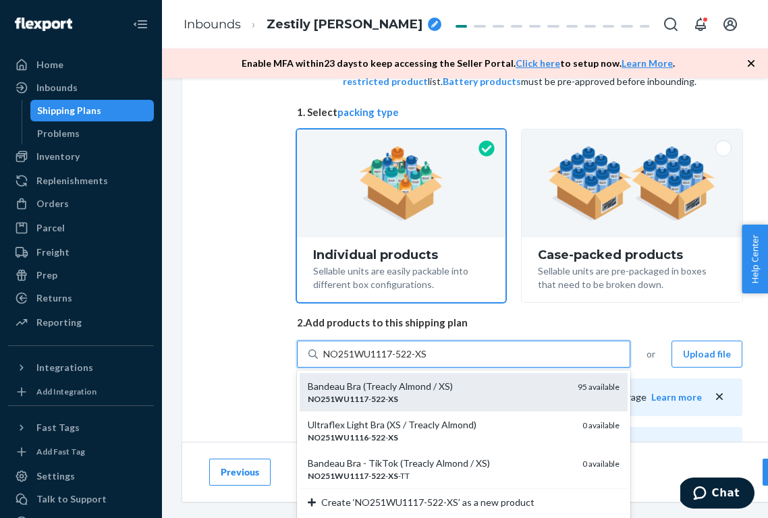
click at [413, 393] on div "NO251WU1117 - 522 - XS" at bounding box center [437, 398] width 259 height 11
click at [413, 361] on input "NO251WU1117-522-XS" at bounding box center [375, 353] width 105 height 13
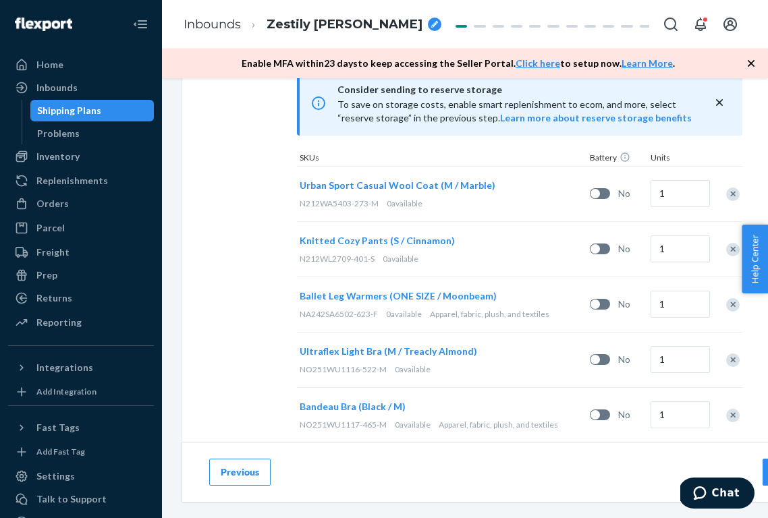
scroll to position [440, 1]
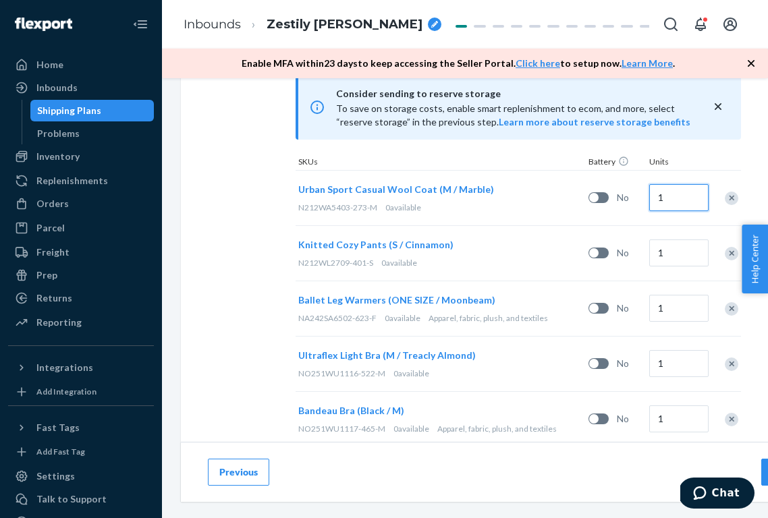
click at [681, 204] on input "1" at bounding box center [678, 197] width 59 height 27
type input "4"
click at [690, 257] on input "1" at bounding box center [678, 252] width 59 height 27
type input "6"
click at [679, 316] on input "1" at bounding box center [678, 308] width 59 height 27
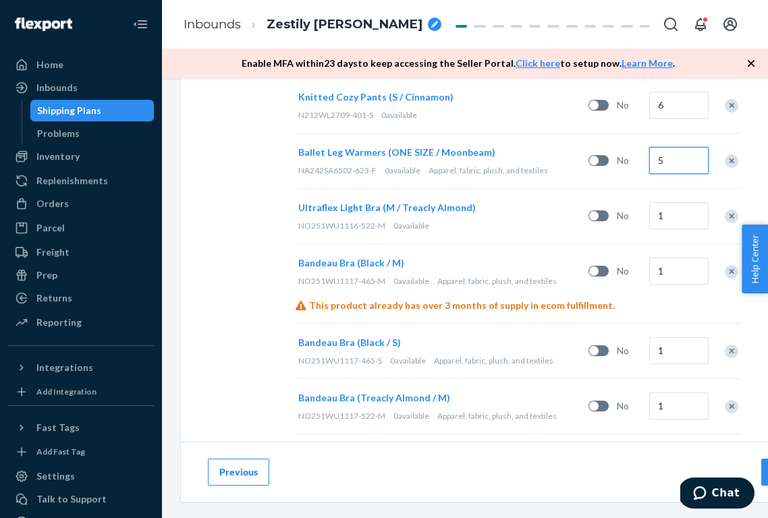
scroll to position [592, 1]
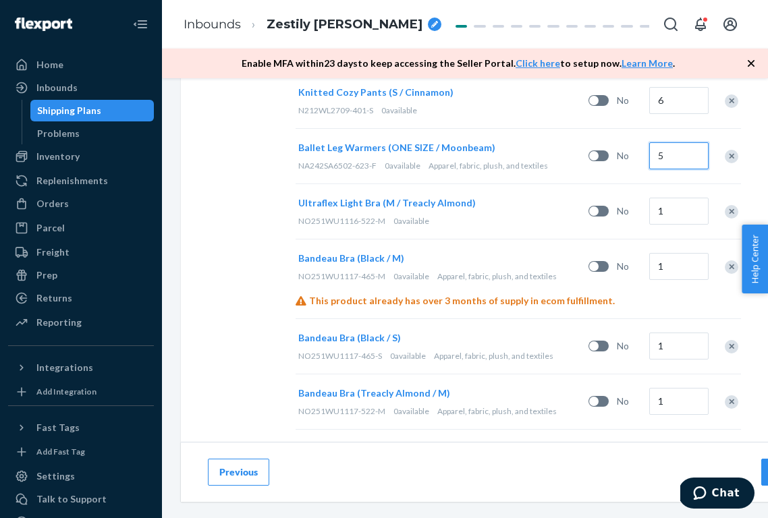
type input "5"
click at [678, 347] on input "1" at bounding box center [678, 346] width 59 height 27
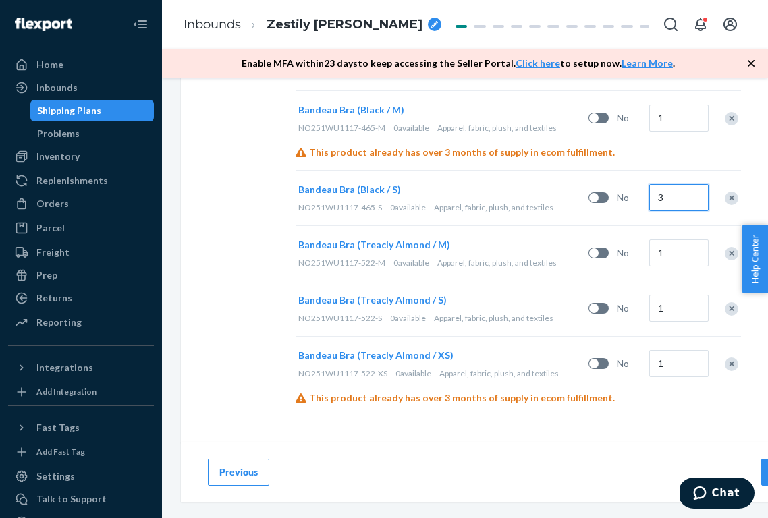
scroll to position [740, 1]
type input "3"
click at [669, 254] on input "1" at bounding box center [678, 253] width 59 height 27
type input "5"
click at [669, 307] on input "1" at bounding box center [678, 308] width 59 height 27
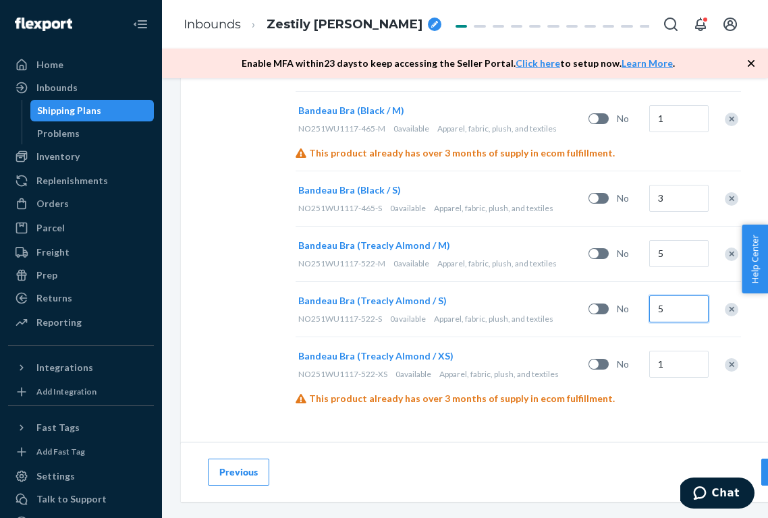
type input "5"
click at [675, 367] on input "1" at bounding box center [678, 364] width 59 height 27
type input "5"
click at [687, 407] on div "Search and add products or Upload file Inbound each SKU in 5 or more boxes to m…" at bounding box center [517, 52] width 445 height 728
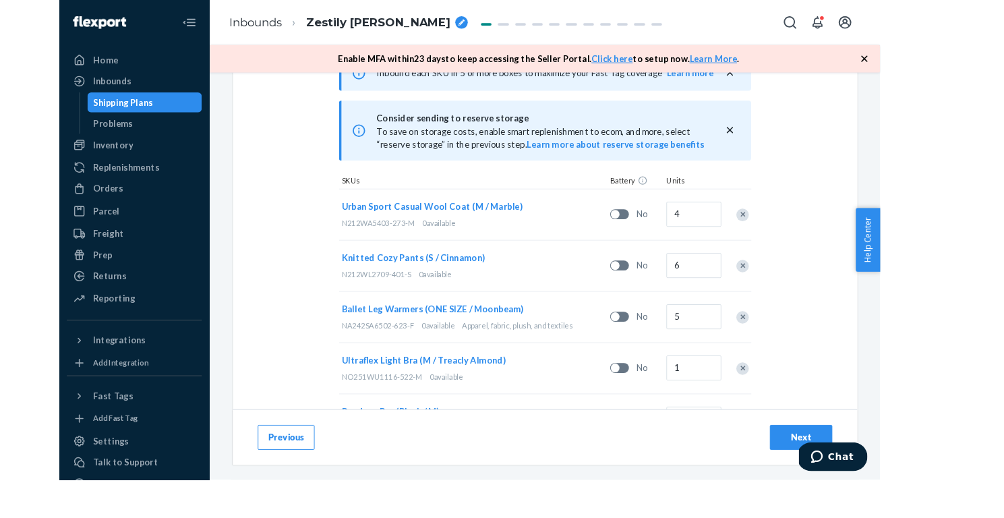
scroll to position [406, 0]
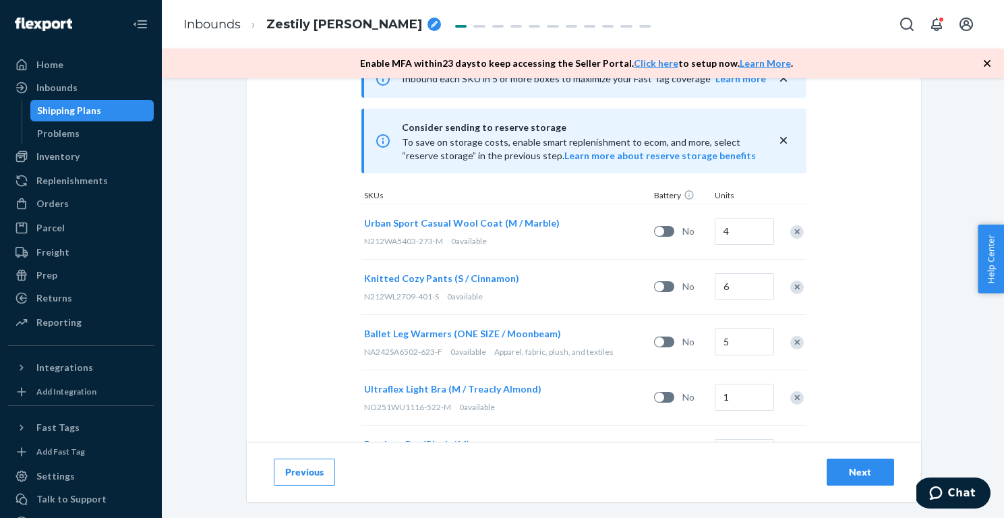
click at [861, 462] on button "Next" at bounding box center [860, 472] width 67 height 27
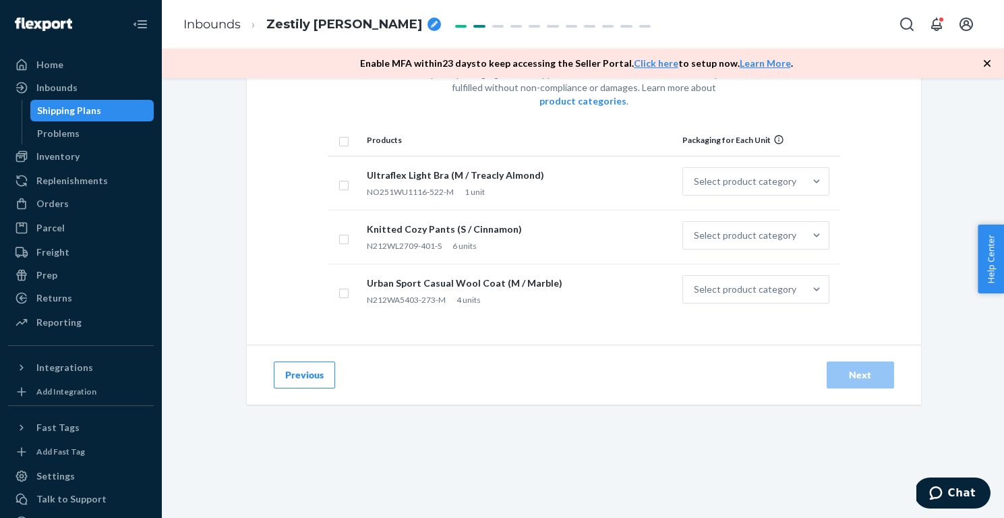
scroll to position [96, 0]
click at [341, 133] on input "checkbox" at bounding box center [344, 140] width 11 height 14
checkbox input "true"
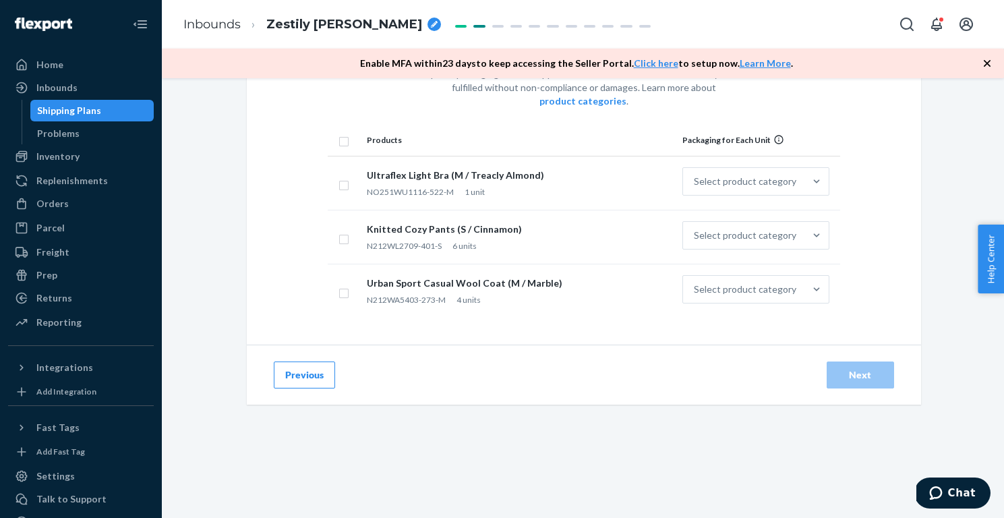
checkbox input "true"
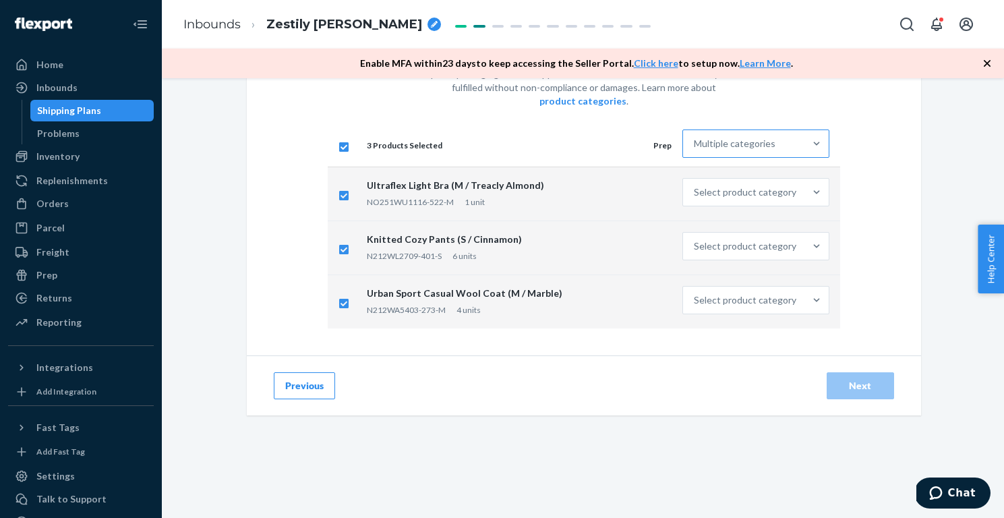
click at [754, 137] on div "Multiple categories" at bounding box center [735, 143] width 82 height 13
click at [695, 137] on input "Multiple categories" at bounding box center [694, 143] width 1 height 13
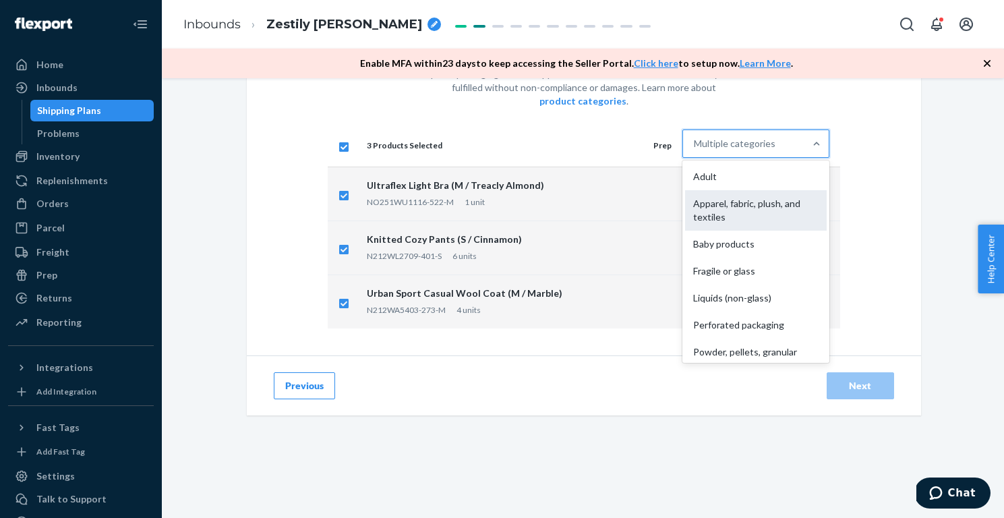
click at [741, 194] on div "Apparel, fabric, plush, and textiles" at bounding box center [755, 210] width 141 height 40
click at [695, 150] on input "option Apparel, fabric, plush, and textiles focused, 2 of 10. 10 results availa…" at bounding box center [694, 143] width 1 height 13
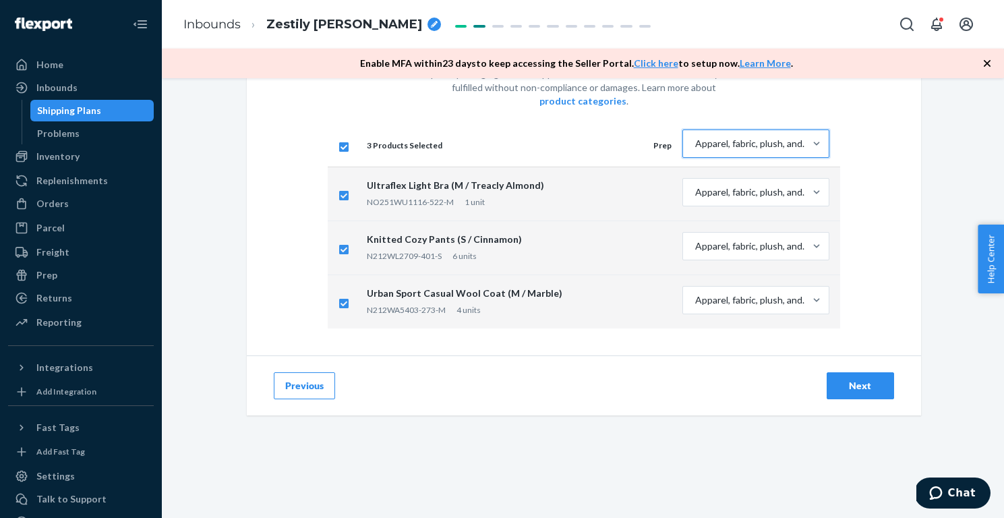
click at [861, 379] on div "Next" at bounding box center [860, 385] width 45 height 13
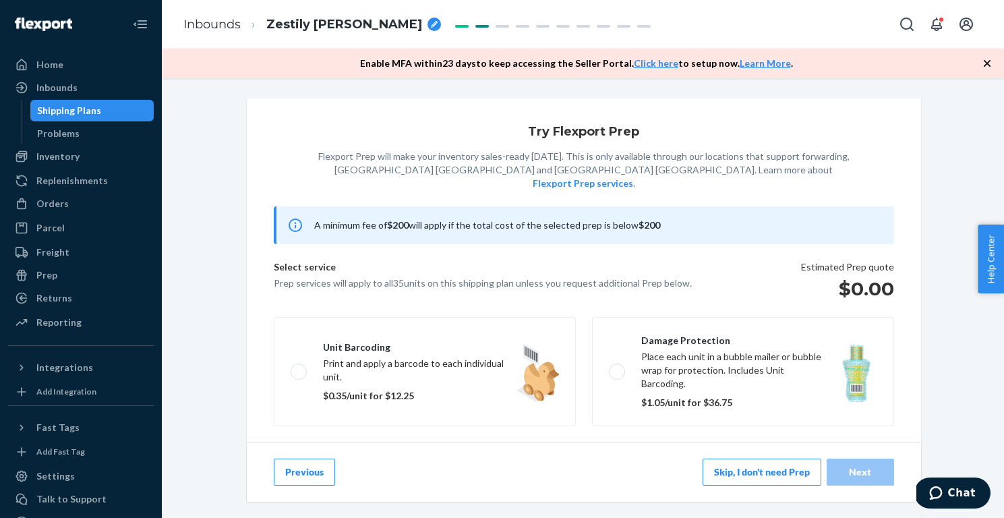
click at [764, 474] on button "Skip, I don't need Prep" at bounding box center [762, 472] width 119 height 27
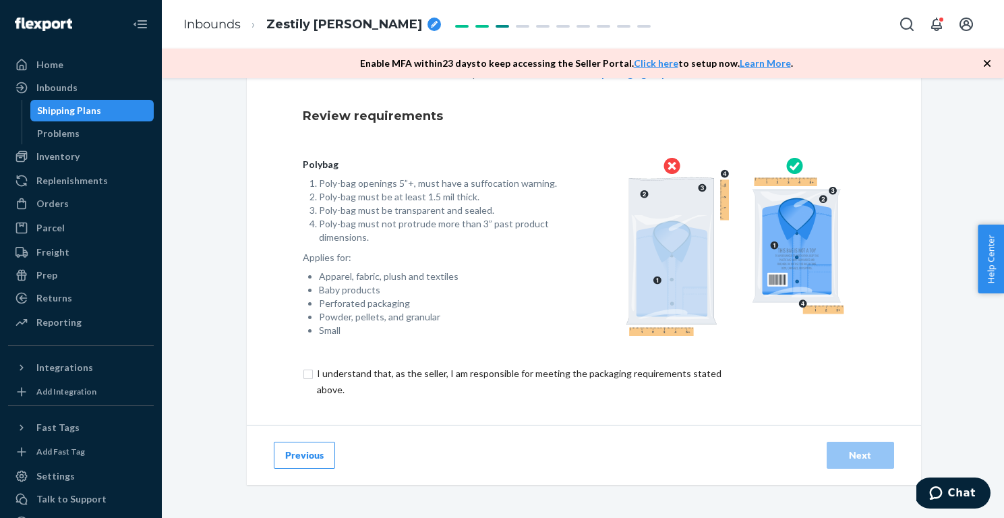
scroll to position [96, 0]
click at [413, 374] on input "checkbox" at bounding box center [527, 382] width 449 height 32
checkbox input "true"
click at [861, 447] on button "Next" at bounding box center [860, 455] width 67 height 27
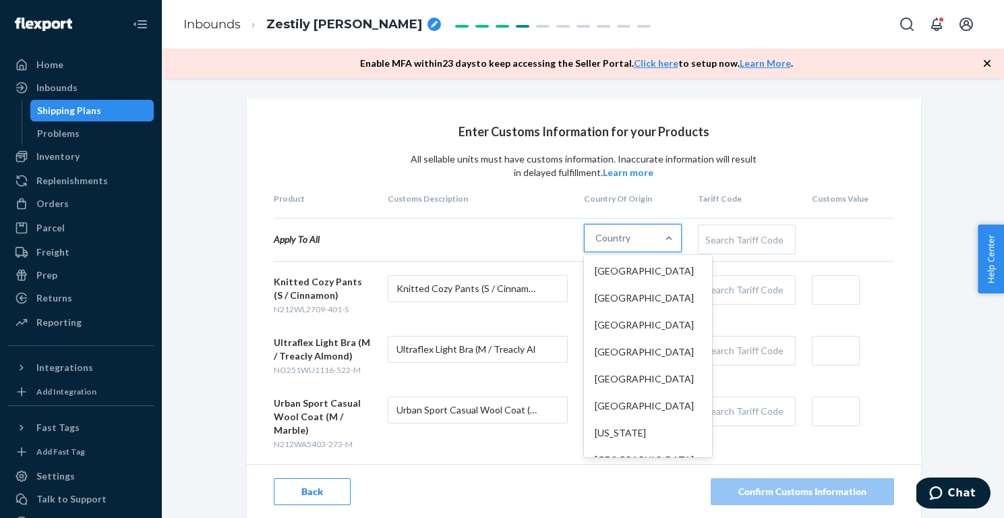
click at [656, 241] on div "Country" at bounding box center [621, 238] width 72 height 27
click at [597, 241] on input "option [GEOGRAPHIC_DATA] focused, 1 of 249. 249 results available. Use Up and D…" at bounding box center [596, 237] width 1 height 13
click at [641, 293] on div "[GEOGRAPHIC_DATA]" at bounding box center [648, 298] width 123 height 27
click at [597, 245] on input "option China focused, 2 of 249. 249 results available. Use Up and Down to choos…" at bounding box center [596, 237] width 1 height 13
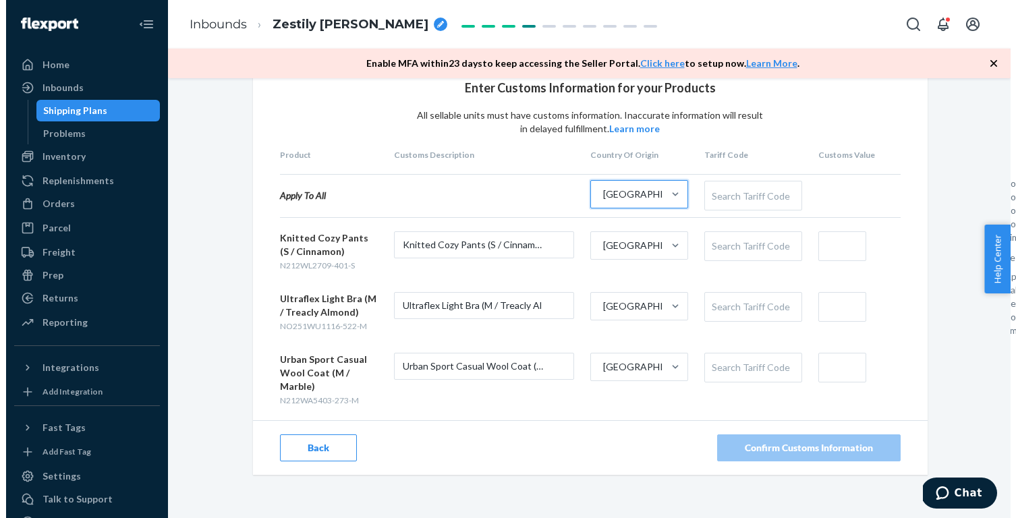
scroll to position [43, 0]
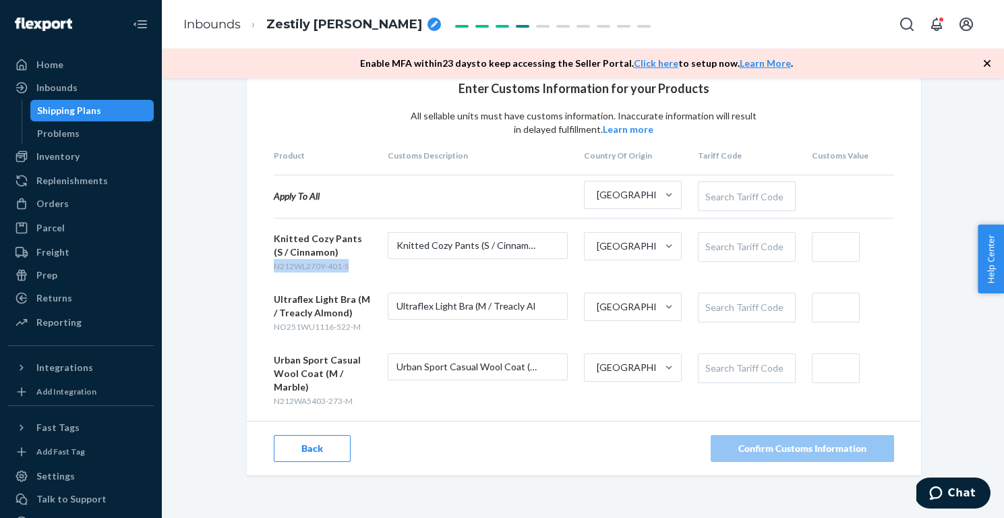
drag, startPoint x: 356, startPoint y: 266, endPoint x: 259, endPoint y: 266, distance: 97.1
click at [259, 266] on div "Enter Customs Information for your Products All sellable units must have custom…" at bounding box center [584, 265] width 674 height 420
copy span "N212WL2709-401-S"
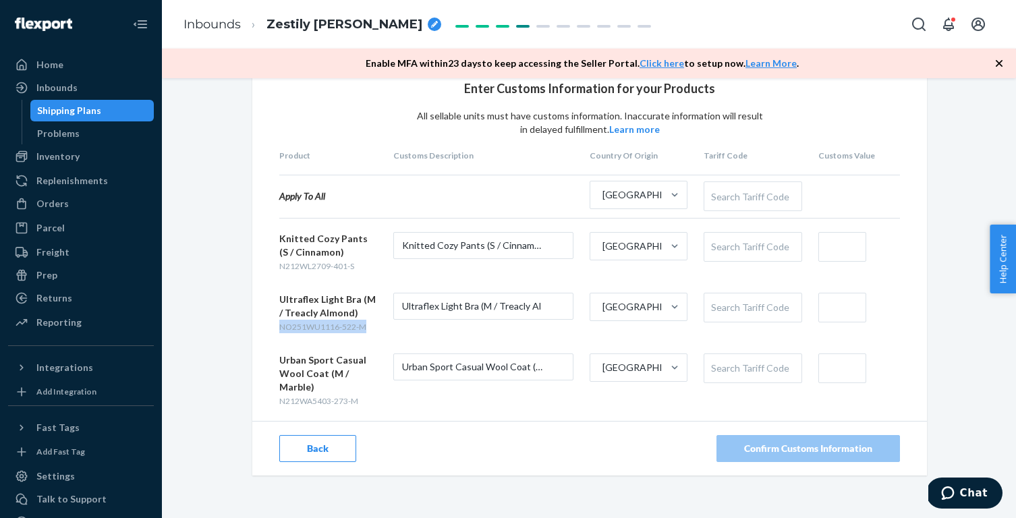
drag, startPoint x: 371, startPoint y: 323, endPoint x: 281, endPoint y: 324, distance: 90.4
click at [281, 324] on div "Ultraflex Light Bra (M / Treacly Almond) NO251WU1116-522-M" at bounding box center [328, 313] width 98 height 40
copy span "NO251WU1116-522-M"
drag, startPoint x: 368, startPoint y: 401, endPoint x: 276, endPoint y: 401, distance: 91.7
click at [276, 401] on div "Enter Customs Information for your Products All sellable units must have custom…" at bounding box center [589, 265] width 674 height 420
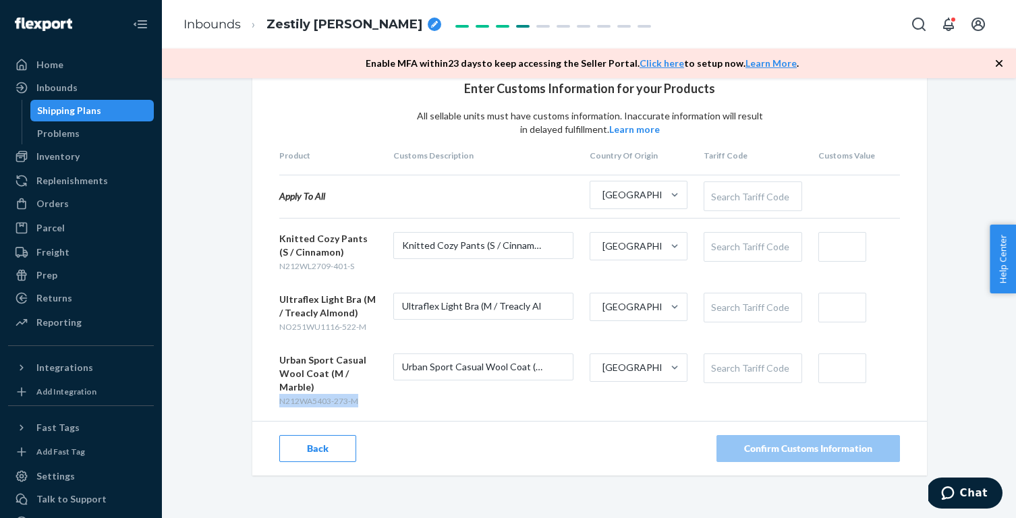
copy span "N212WA5403-273-M"
click at [751, 311] on div "Search Tariff Code" at bounding box center [752, 307] width 96 height 28
paste input "6212101000"
type input "621210"
click at [851, 315] on input "text" at bounding box center [842, 308] width 48 height 30
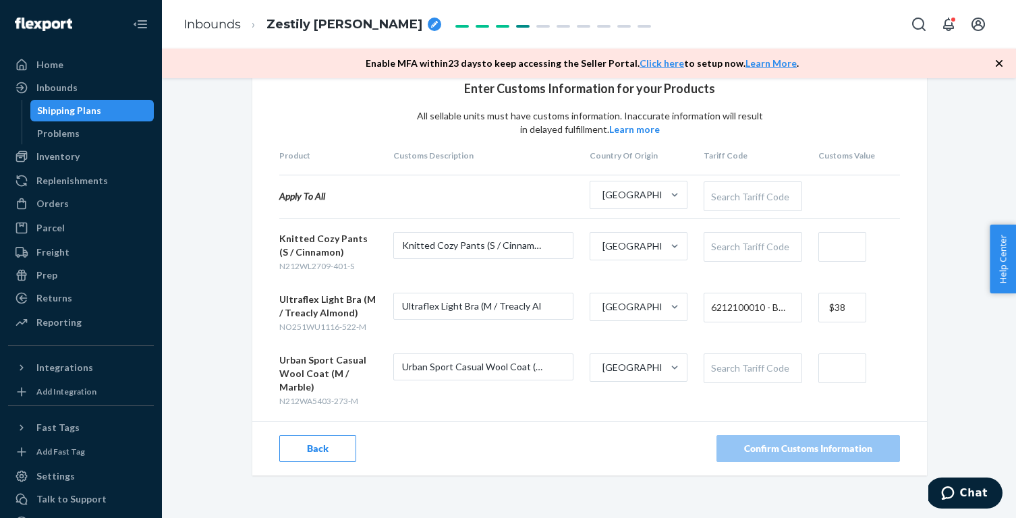
type input "$38"
click at [916, 331] on div "Enter Customs Information for your Products All sellable units must have custom…" at bounding box center [589, 265] width 674 height 420
click at [765, 365] on div "Search Tariff Code" at bounding box center [752, 368] width 96 height 28
paste input "61101100"
type input "61101100"
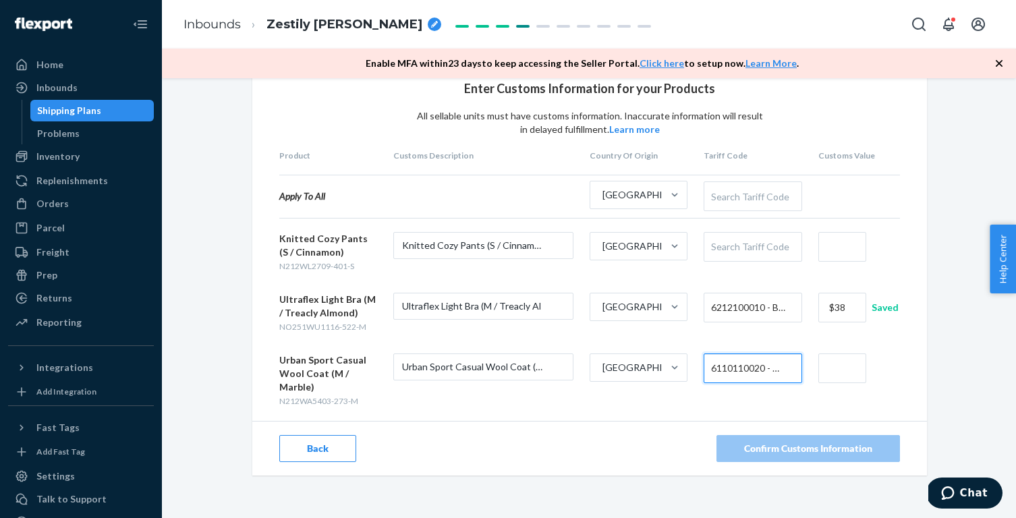
click at [855, 366] on input "text" at bounding box center [842, 368] width 48 height 30
type input "$315"
click at [965, 362] on div "Enter Customs Information for your Products All sellable units must have custom…" at bounding box center [589, 286] width 834 height 463
click at [741, 247] on div "Search Tariff Code" at bounding box center [752, 247] width 96 height 28
paste input "61046100"
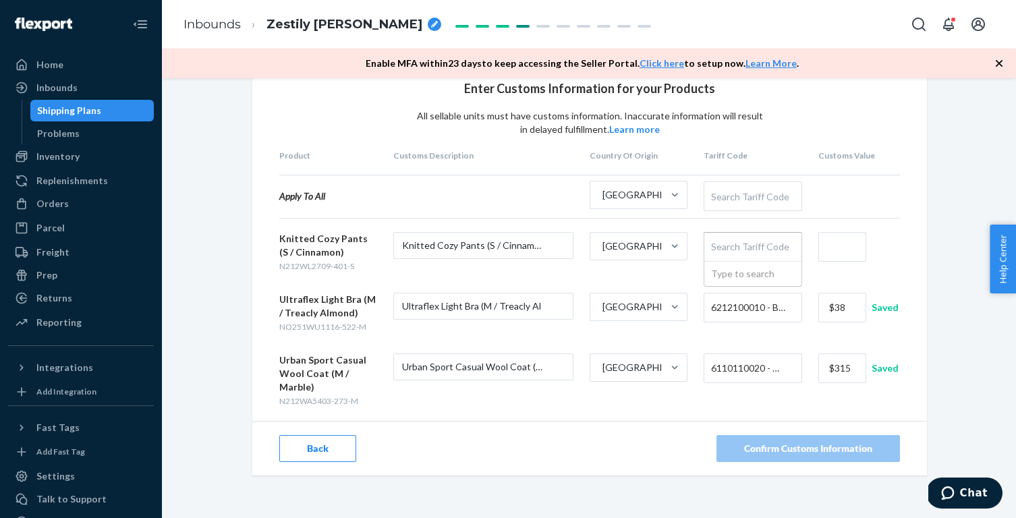
type input "61046100"
click at [843, 242] on input "text" at bounding box center [842, 247] width 48 height 30
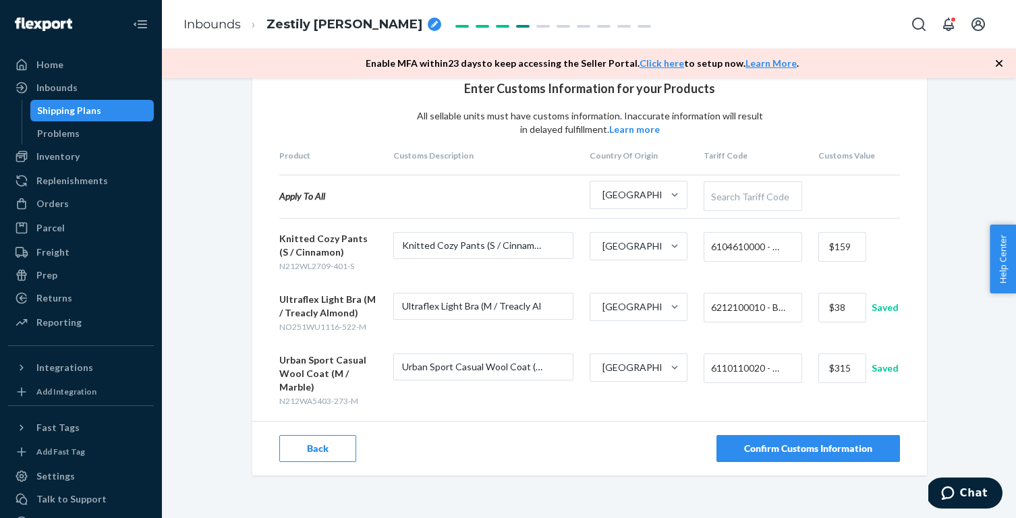
type input "$159"
click at [956, 217] on div "Enter Customs Information for your Products All sellable units must have custom…" at bounding box center [589, 286] width 834 height 463
click at [890, 450] on button "Confirm Customs Information" at bounding box center [807, 448] width 183 height 27
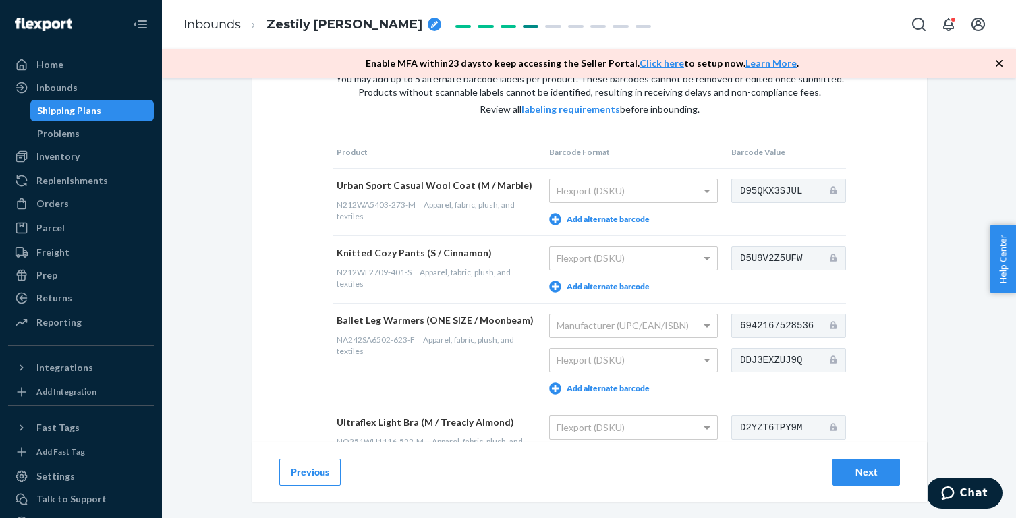
scroll to position [116, 0]
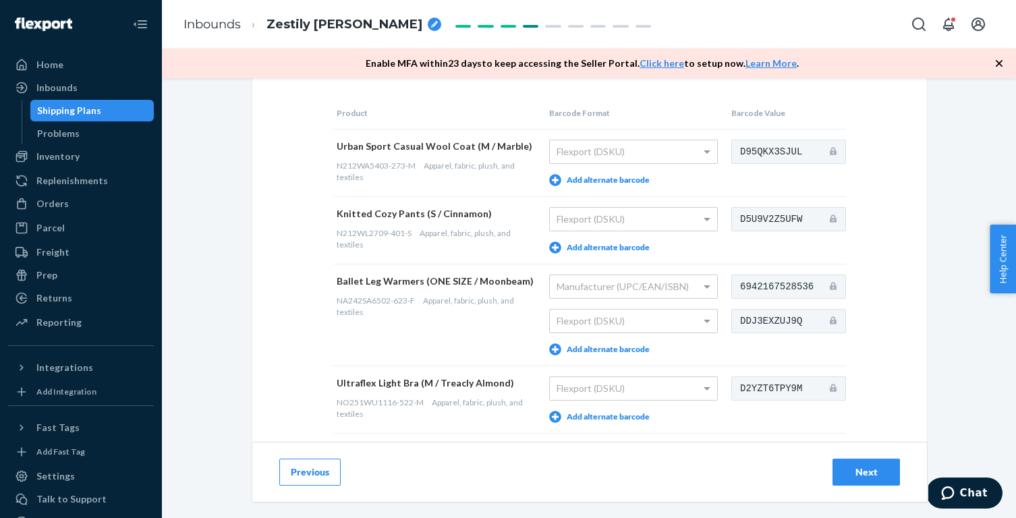
click at [643, 178] on button "Add alternate barcode" at bounding box center [599, 180] width 100 height 12
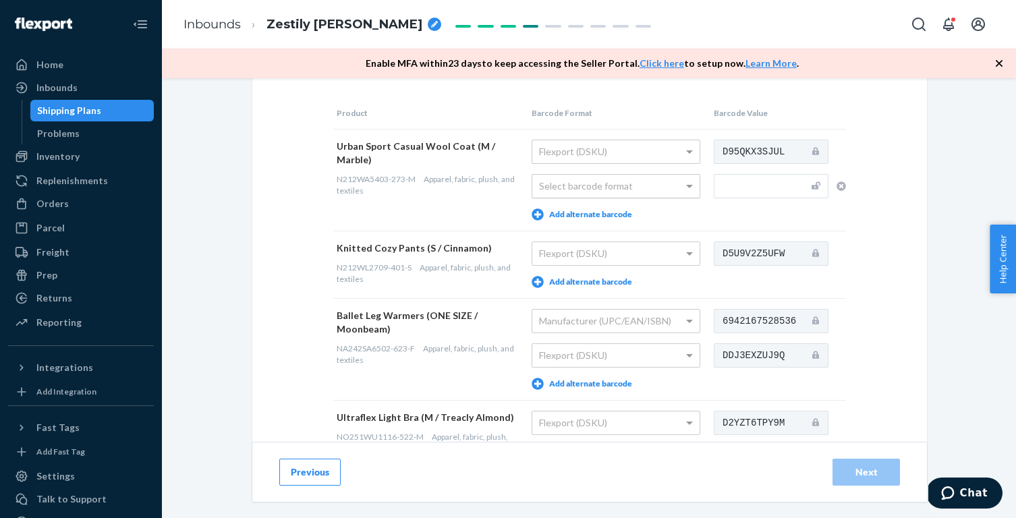
click at [638, 184] on div "Select barcode format" at bounding box center [615, 186] width 167 height 23
click at [617, 279] on button "Add alternate barcode" at bounding box center [581, 282] width 100 height 12
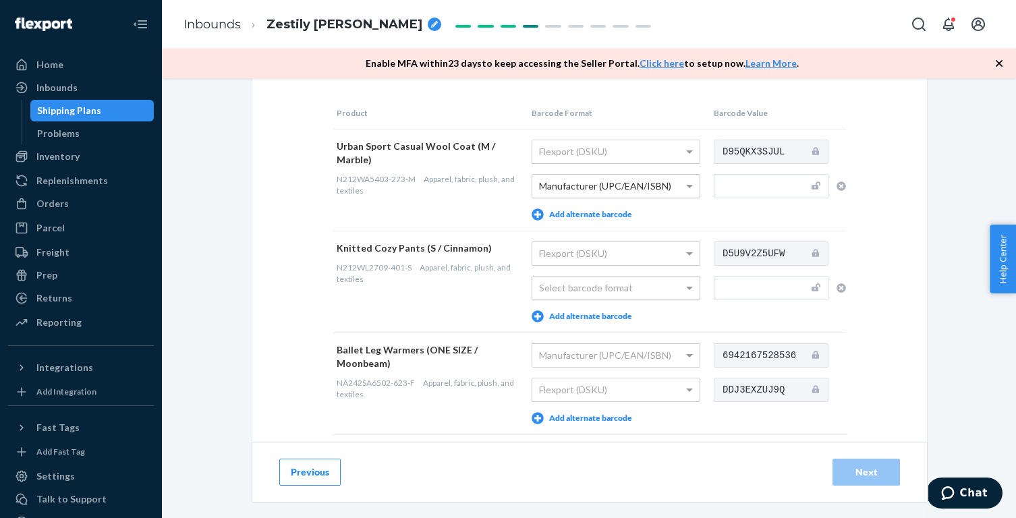
click at [615, 285] on div "Select barcode format" at bounding box center [615, 288] width 167 height 23
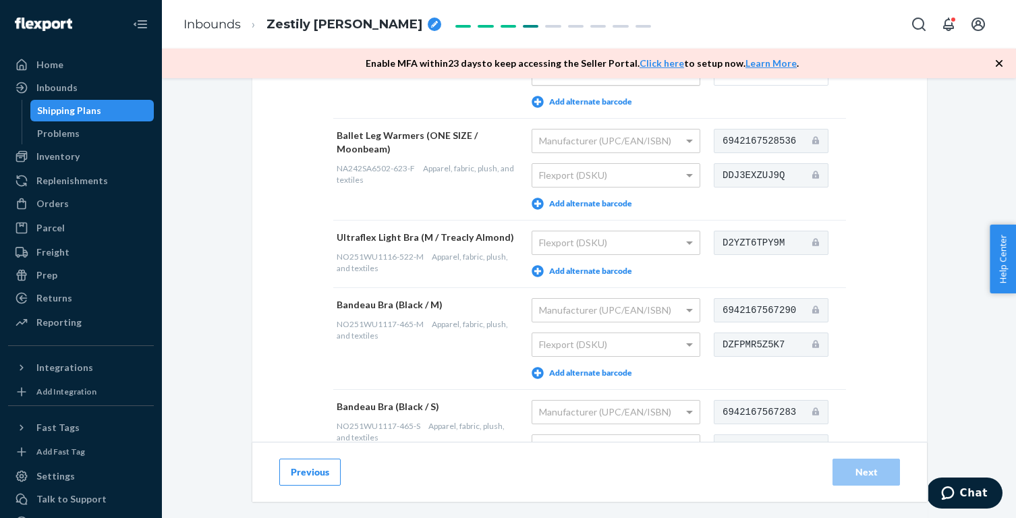
scroll to position [332, 0]
click at [615, 268] on button "Add alternate barcode" at bounding box center [581, 270] width 100 height 12
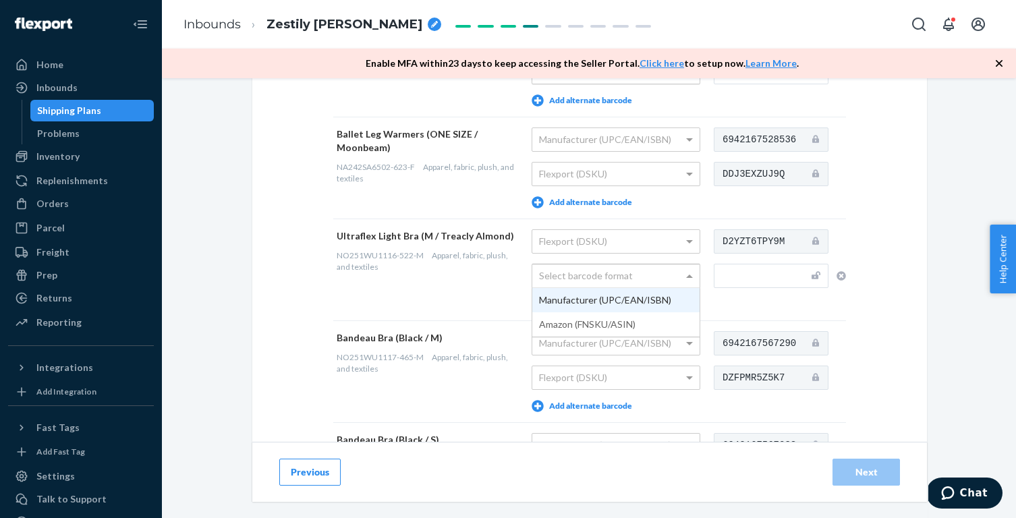
click at [615, 268] on div "Select barcode format" at bounding box center [615, 275] width 167 height 23
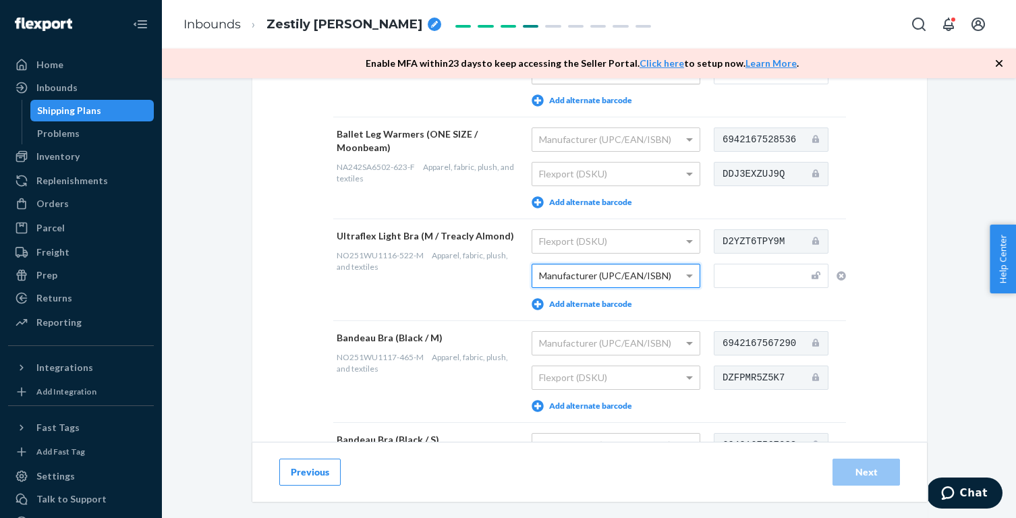
click at [956, 327] on div "Provide Scannable Barcode Labels You may add up to 5 alternate barcode labels p…" at bounding box center [589, 371] width 834 height 1208
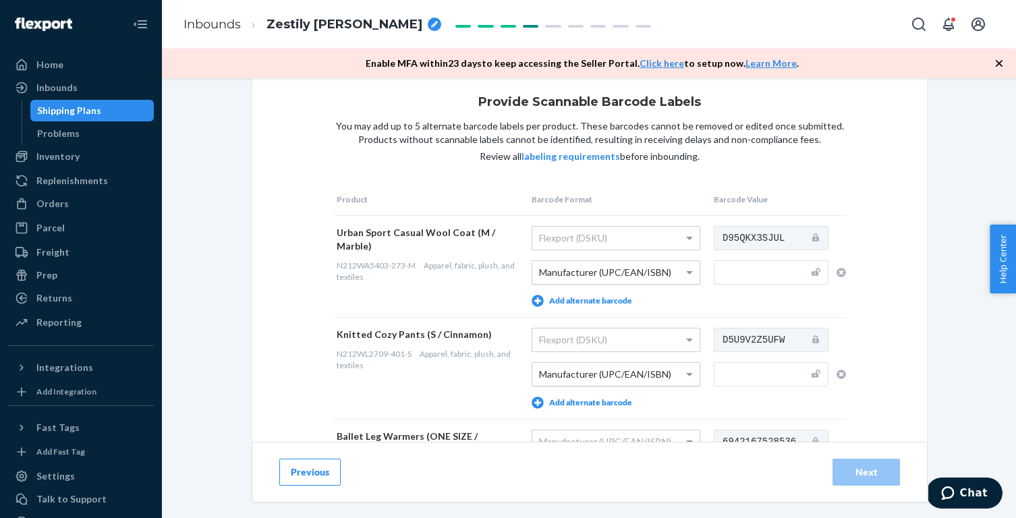
scroll to position [28, 0]
click at [779, 372] on input "text" at bounding box center [771, 376] width 115 height 24
paste input "[CREDIT_CARD_NUMBER]"
type input "[CREDIT_CARD_NUMBER]"
click at [739, 274] on input "text" at bounding box center [771, 274] width 115 height 24
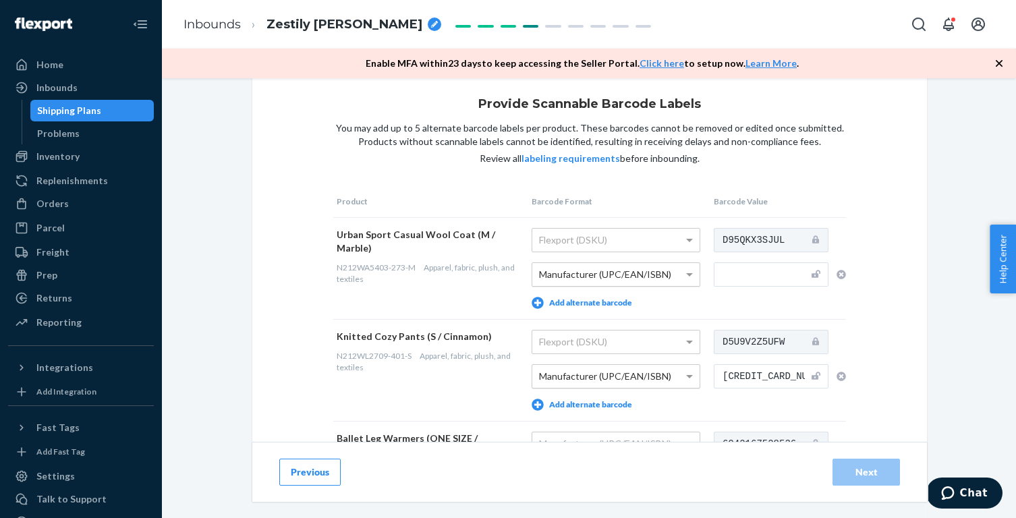
paste input "6936555810600"
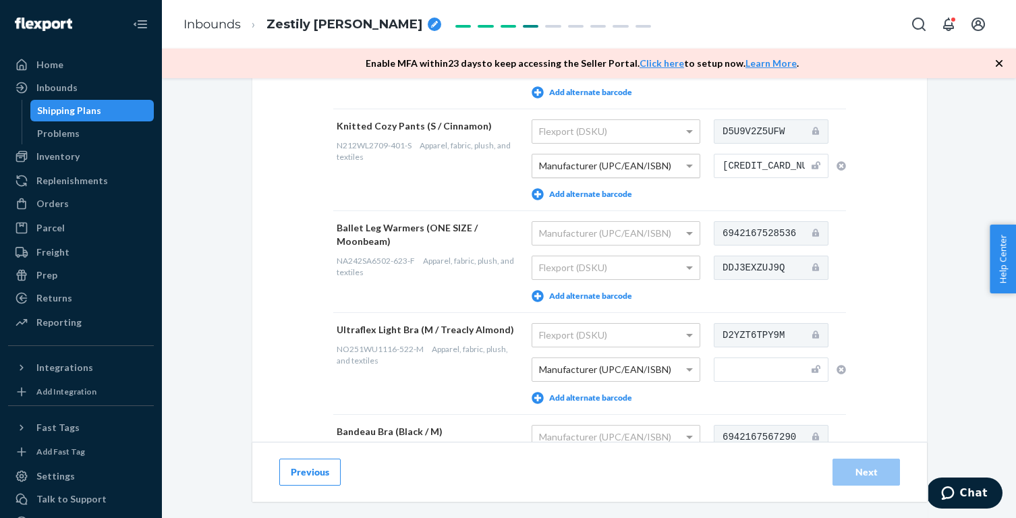
scroll to position [261, 0]
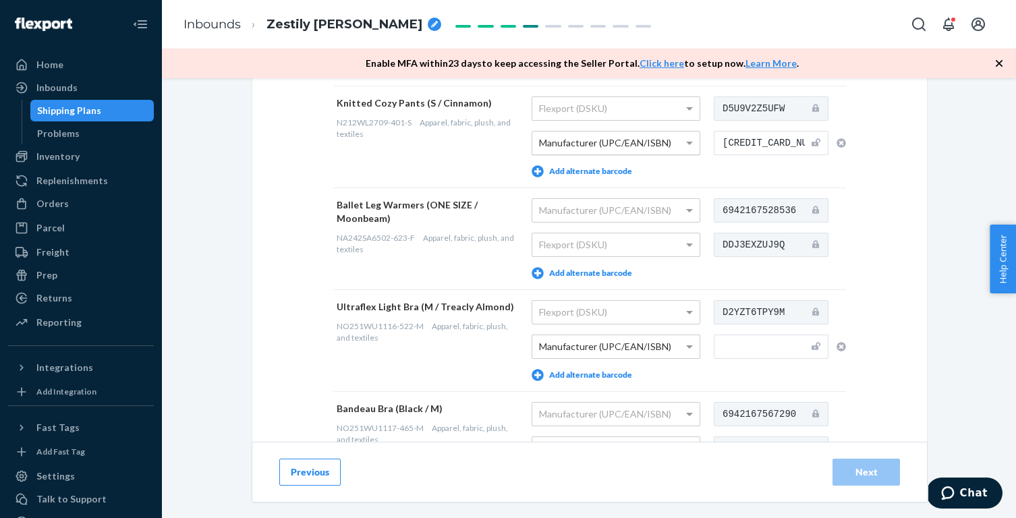
type input "6936555810600"
click at [745, 347] on input "text" at bounding box center [771, 347] width 115 height 24
paste input "6942167565265"
type input "6942167565265"
click at [915, 357] on div "Provide Scannable Barcode Labels You may add up to 5 alternate barcode labels p…" at bounding box center [589, 382] width 674 height 1090
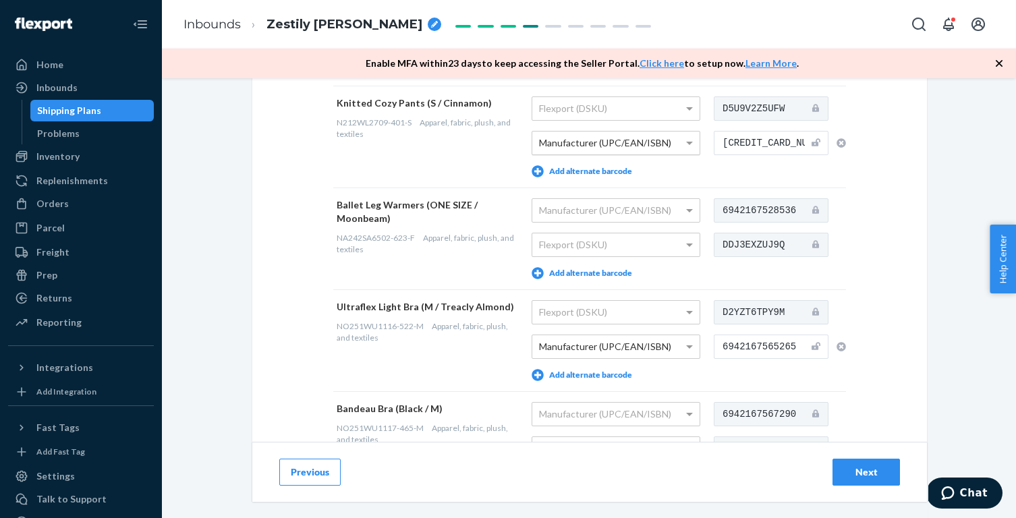
click at [871, 480] on button "Next" at bounding box center [865, 472] width 67 height 27
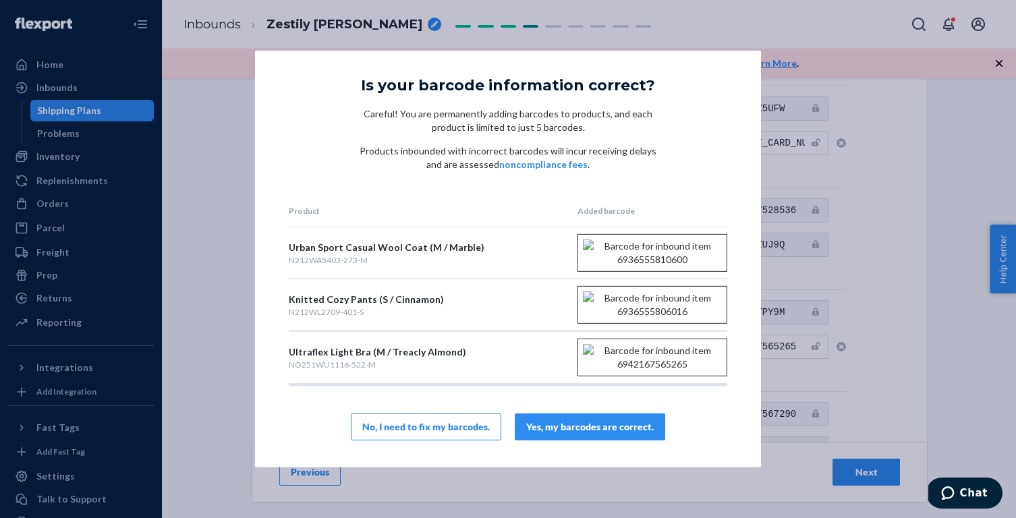
scroll to position [20, 0]
click at [604, 434] on div "Yes, my barcodes are correct." at bounding box center [589, 426] width 127 height 13
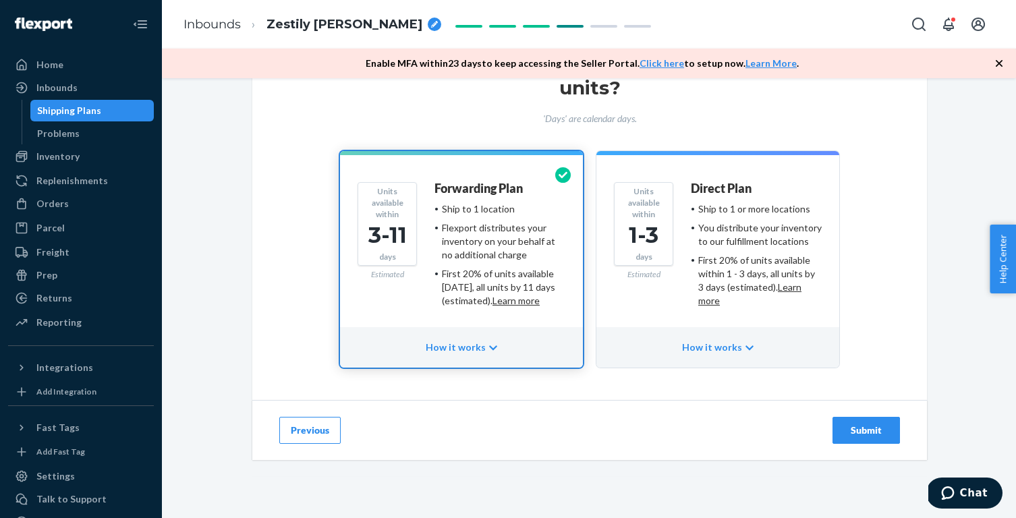
scroll to position [88, 0]
click at [876, 427] on div "Submit" at bounding box center [866, 430] width 45 height 13
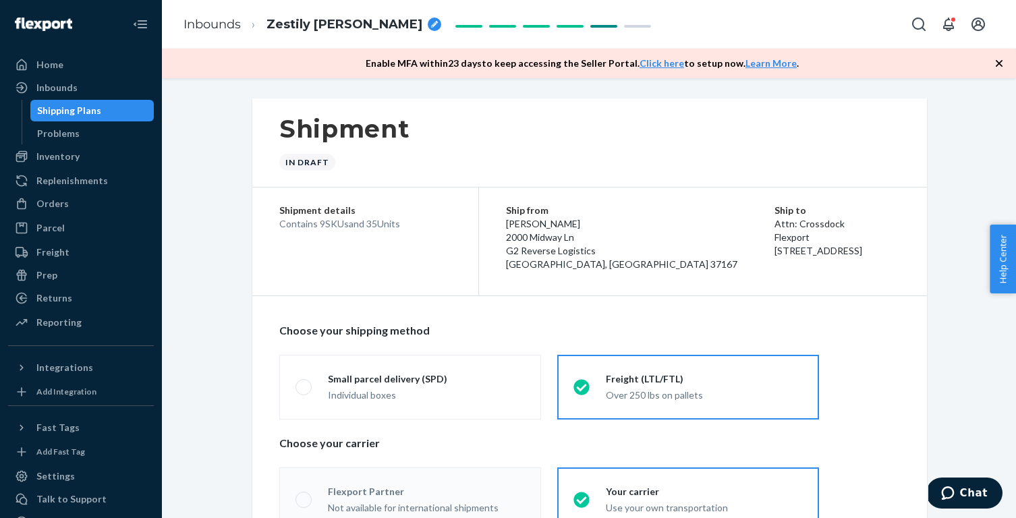
radio input "true"
radio input "false"
radio input "true"
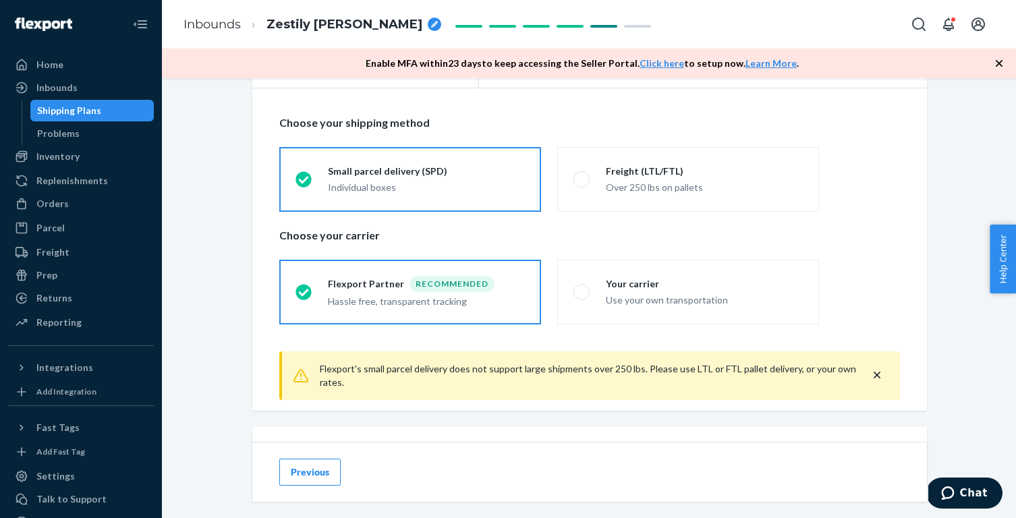
scroll to position [231, 0]
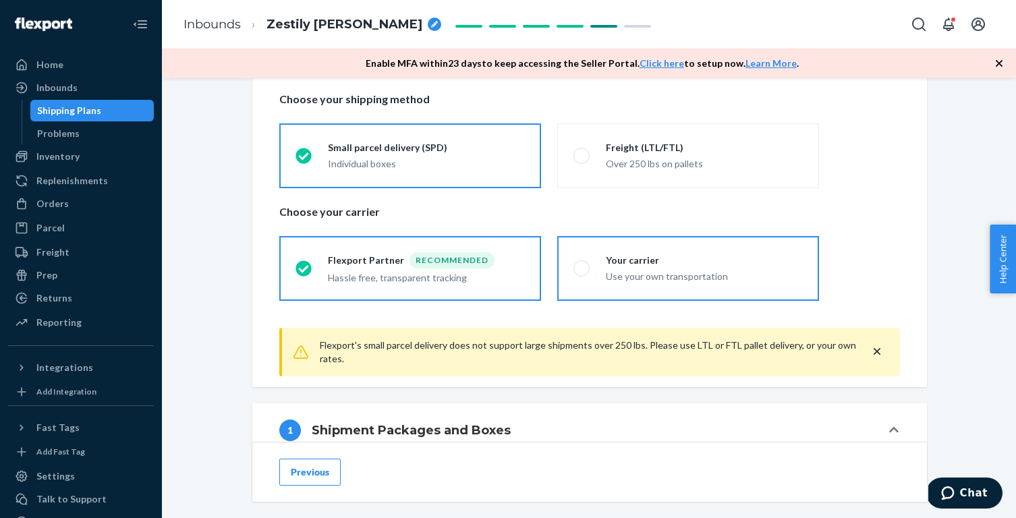
click at [724, 263] on div "Your carrier" at bounding box center [704, 260] width 197 height 13
click at [582, 264] on input "Your carrier Use your own transportation" at bounding box center [577, 268] width 9 height 9
radio input "true"
radio input "false"
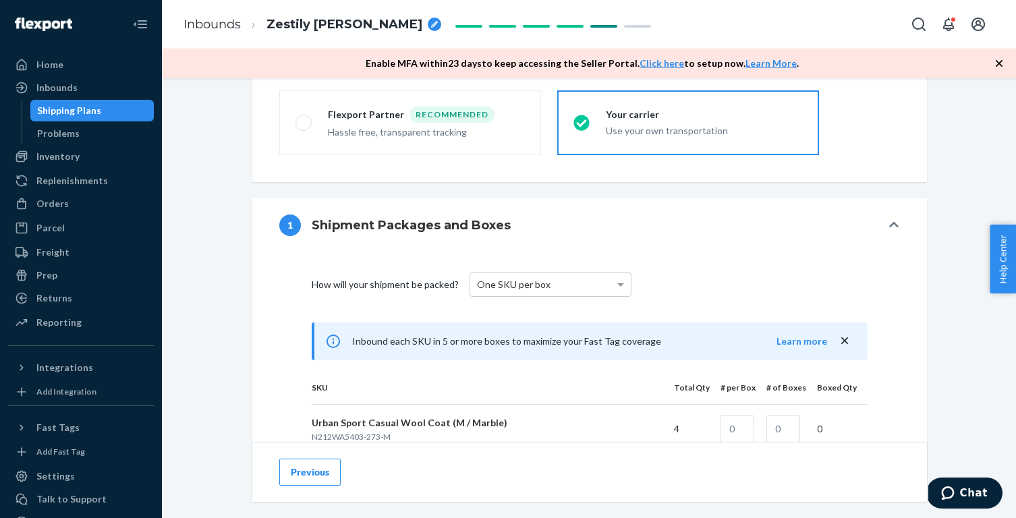
scroll to position [485, 0]
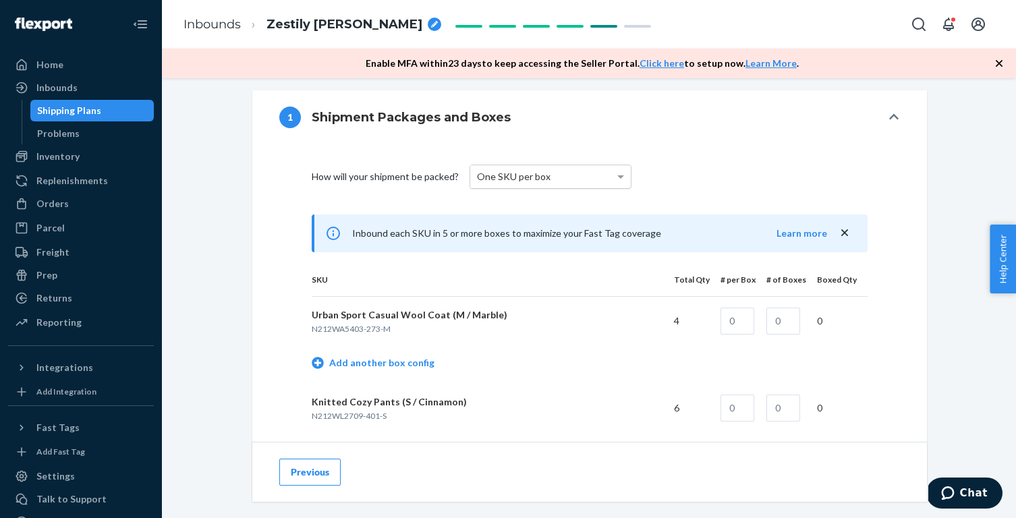
click at [579, 170] on div "One SKU per box" at bounding box center [550, 176] width 161 height 23
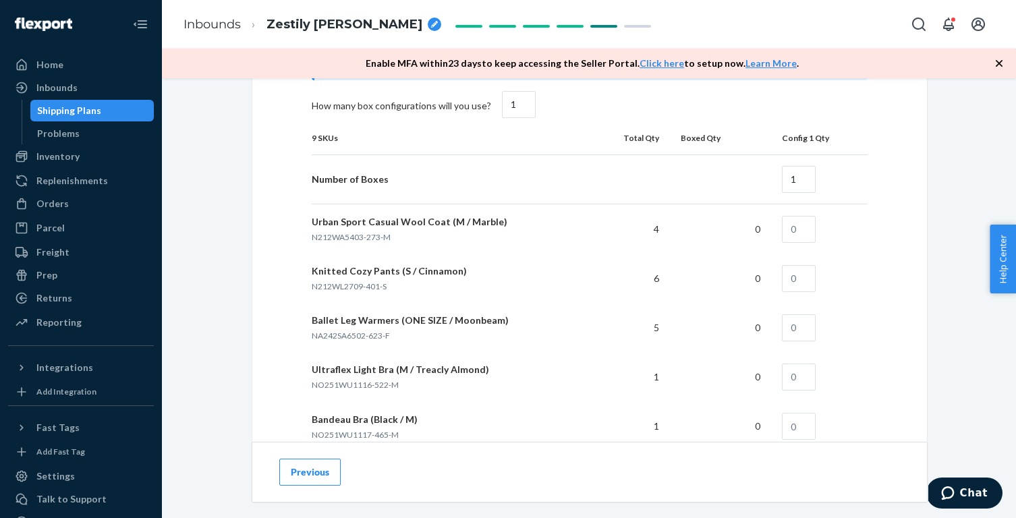
scroll to position [855, 0]
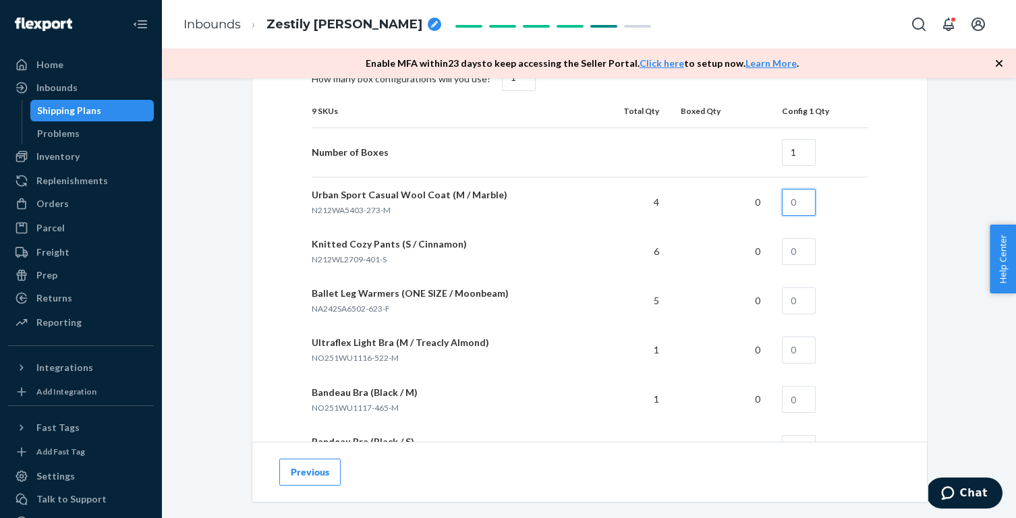
click at [803, 199] on input "text" at bounding box center [799, 202] width 34 height 27
type input "4"
click at [807, 247] on input "text" at bounding box center [799, 251] width 34 height 27
type input "6"
click at [805, 299] on input "text" at bounding box center [799, 300] width 34 height 27
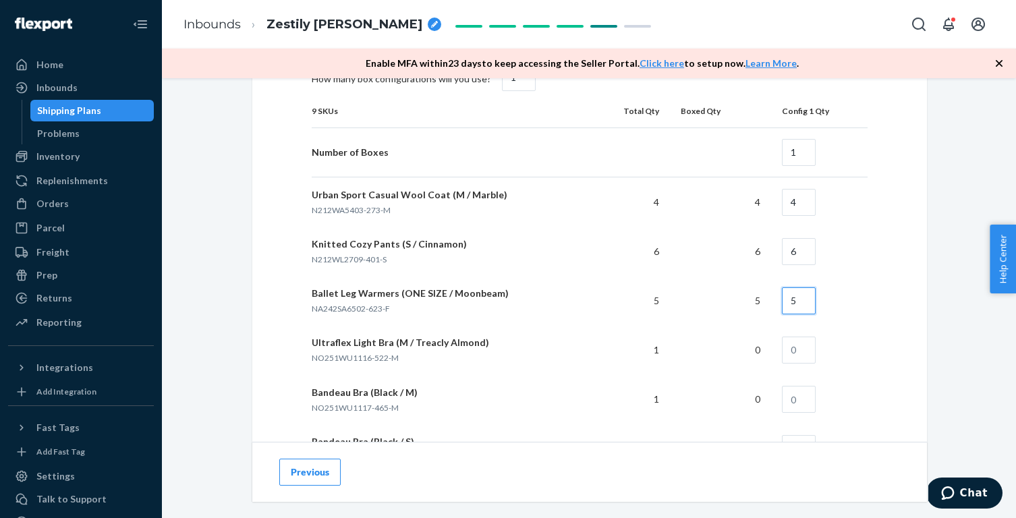
type input "5"
click at [798, 354] on input "text" at bounding box center [799, 350] width 34 height 27
type input "1"
click at [799, 399] on input "text" at bounding box center [799, 399] width 34 height 27
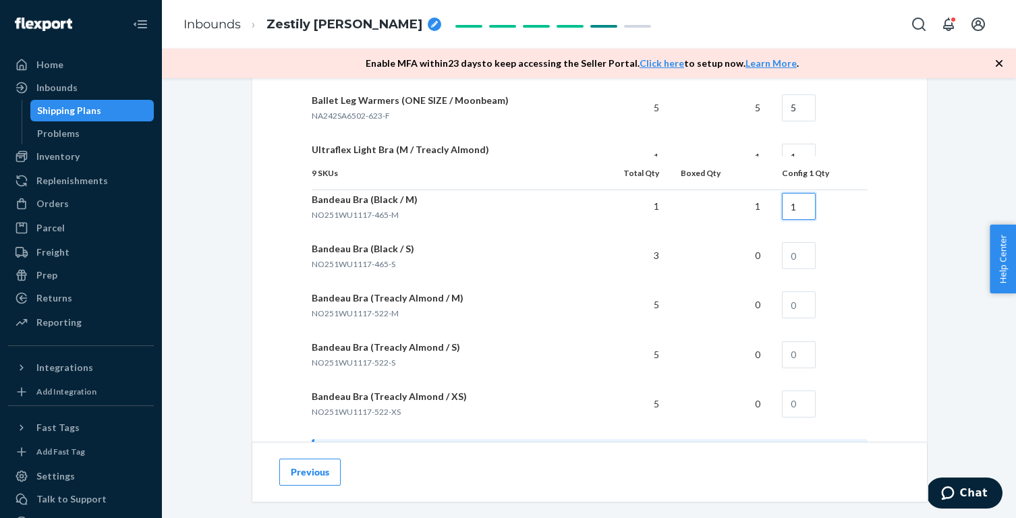
scroll to position [1142, 0]
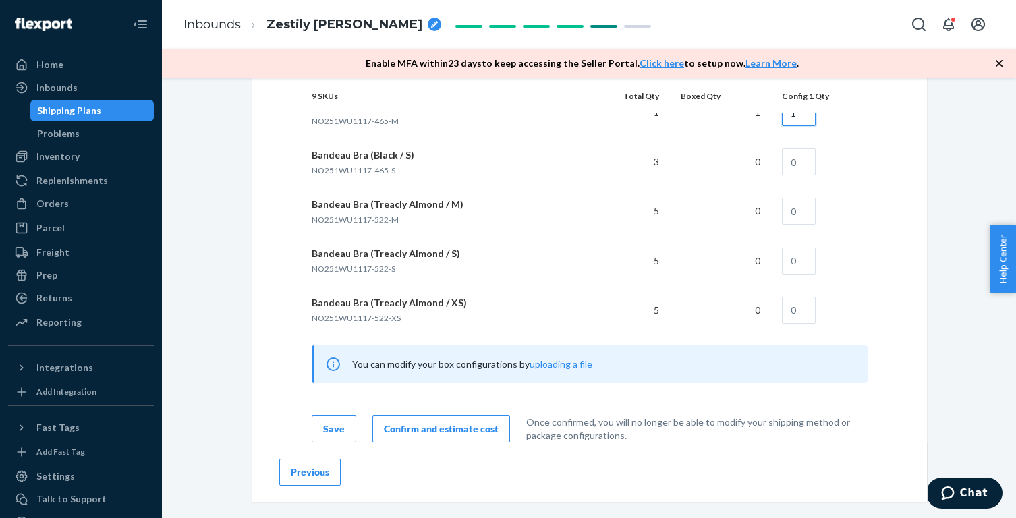
type input "1"
click at [795, 165] on input "text" at bounding box center [799, 161] width 34 height 27
type input "3"
click at [795, 210] on input "text" at bounding box center [799, 211] width 34 height 27
type input "5"
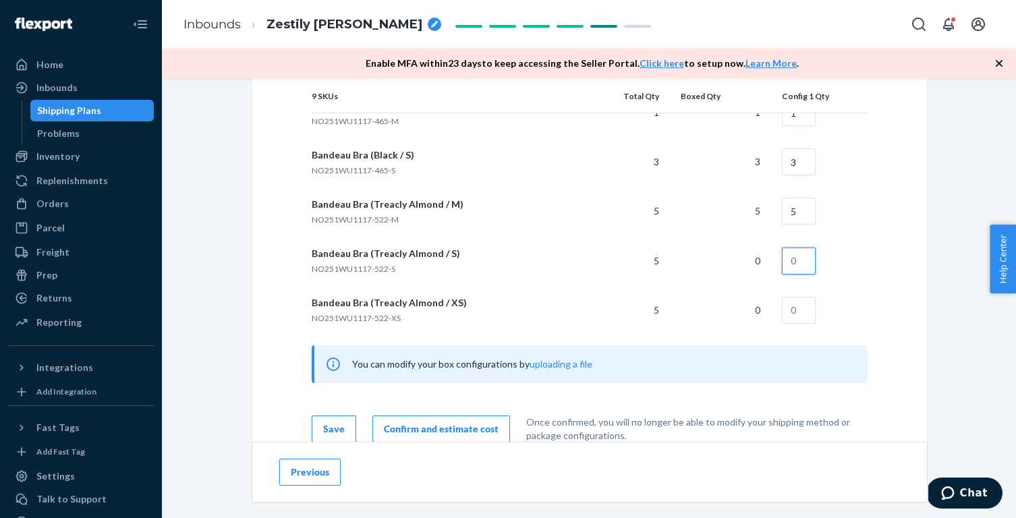
click at [799, 252] on input "text" at bounding box center [799, 261] width 34 height 27
type input "5"
click at [799, 324] on td at bounding box center [819, 309] width 96 height 49
click at [799, 305] on input "text" at bounding box center [799, 310] width 34 height 27
type input "5"
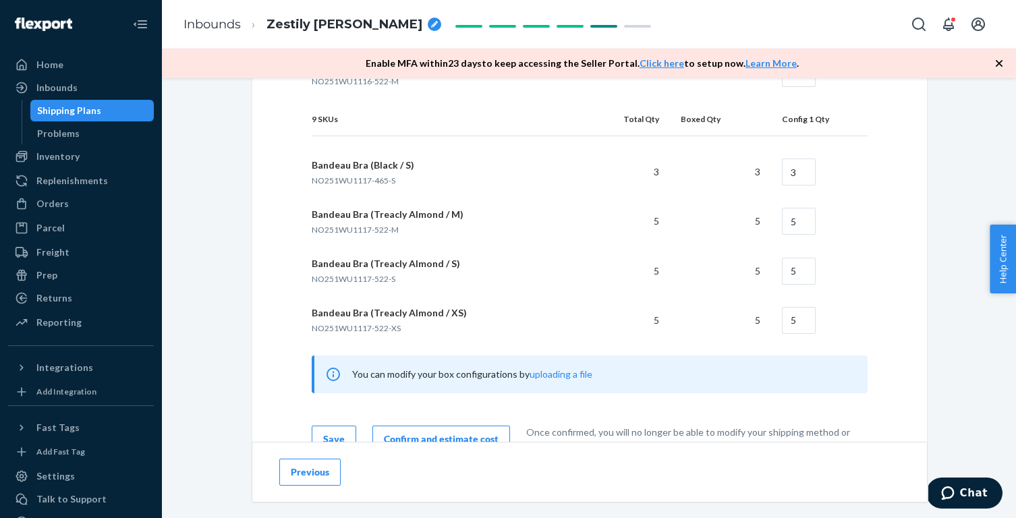
scroll to position [1155, 0]
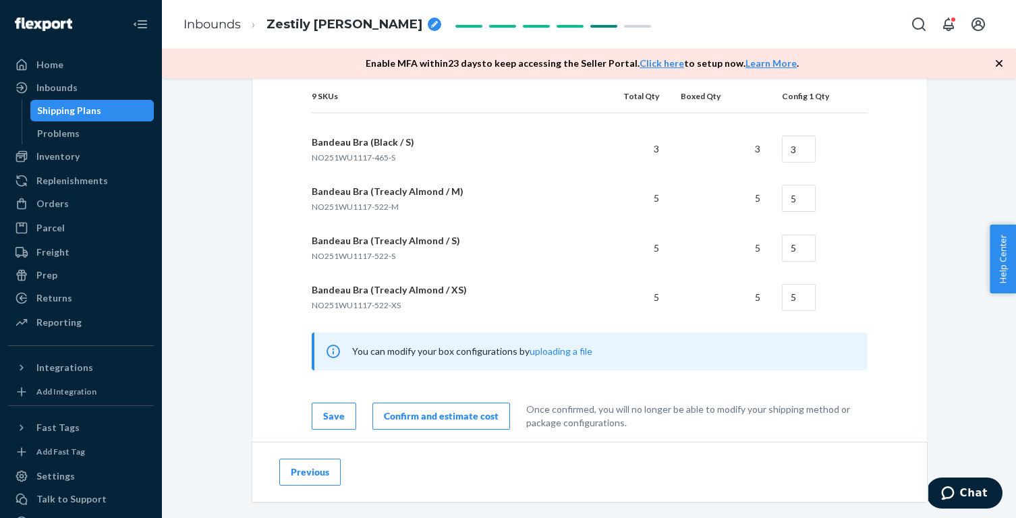
click at [488, 422] on button "Confirm and estimate cost" at bounding box center [441, 416] width 138 height 27
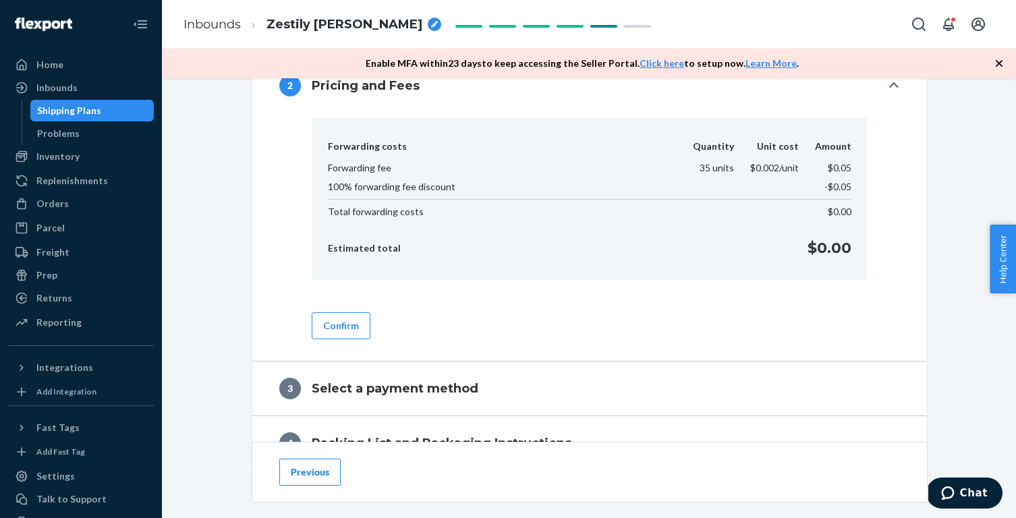
scroll to position [493, 0]
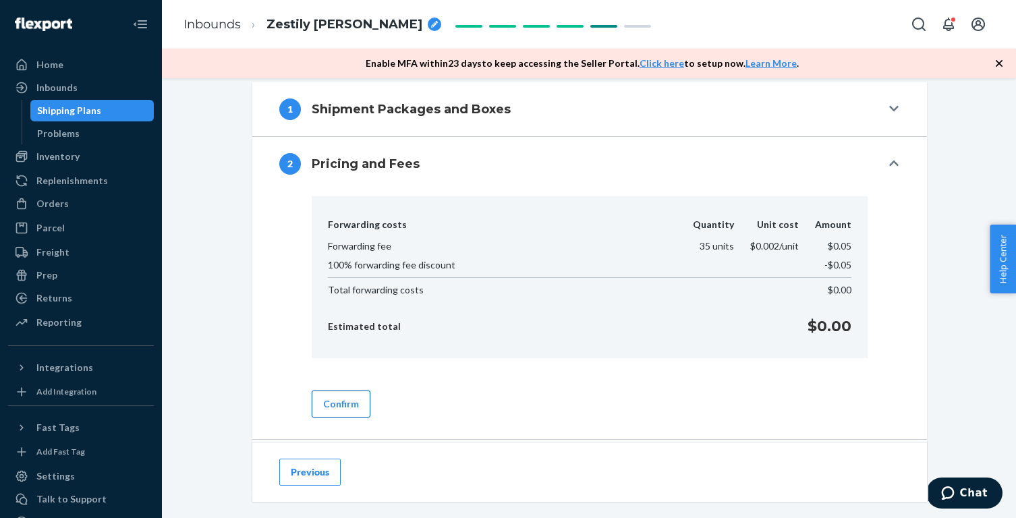
click at [343, 405] on button "Confirm" at bounding box center [341, 404] width 59 height 27
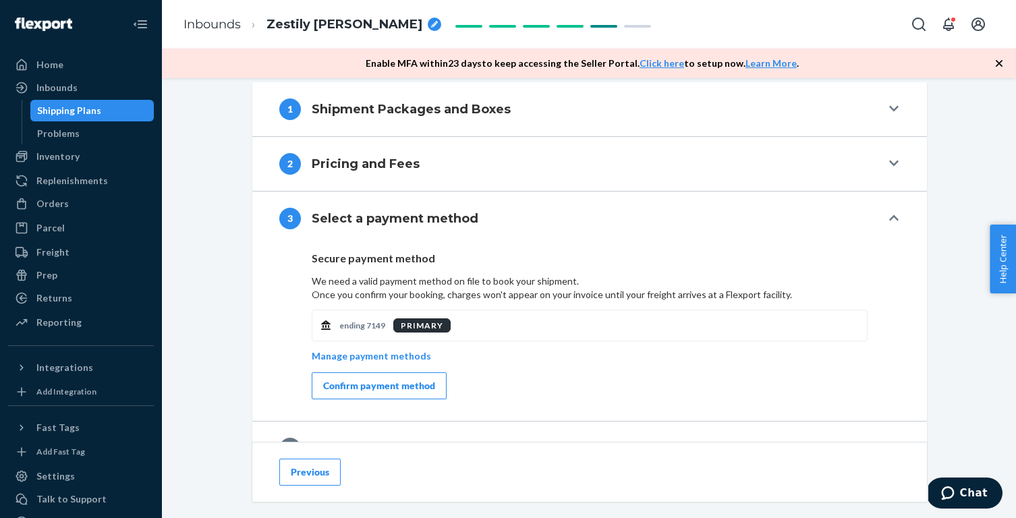
click at [341, 388] on div "Confirm payment method" at bounding box center [379, 385] width 112 height 13
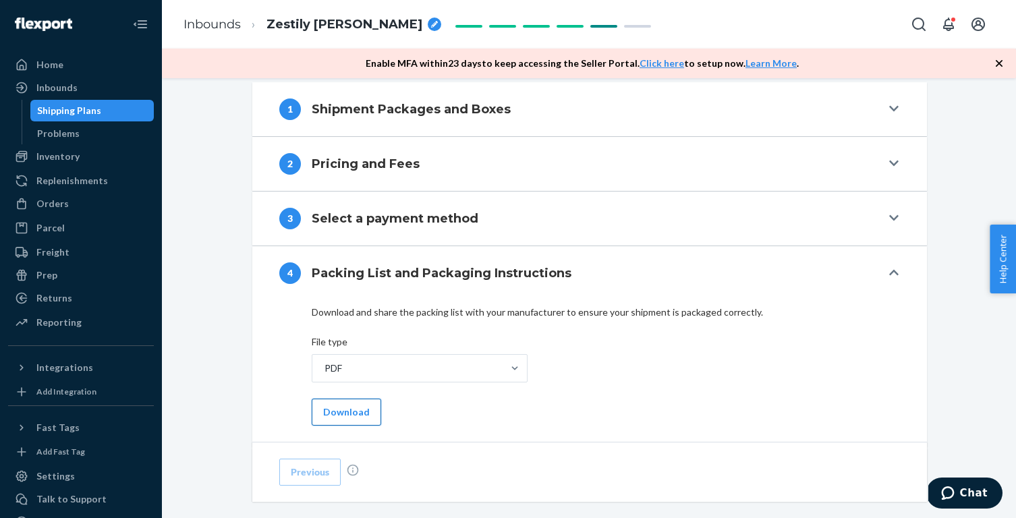
click at [339, 411] on button "Download" at bounding box center [346, 412] width 69 height 27
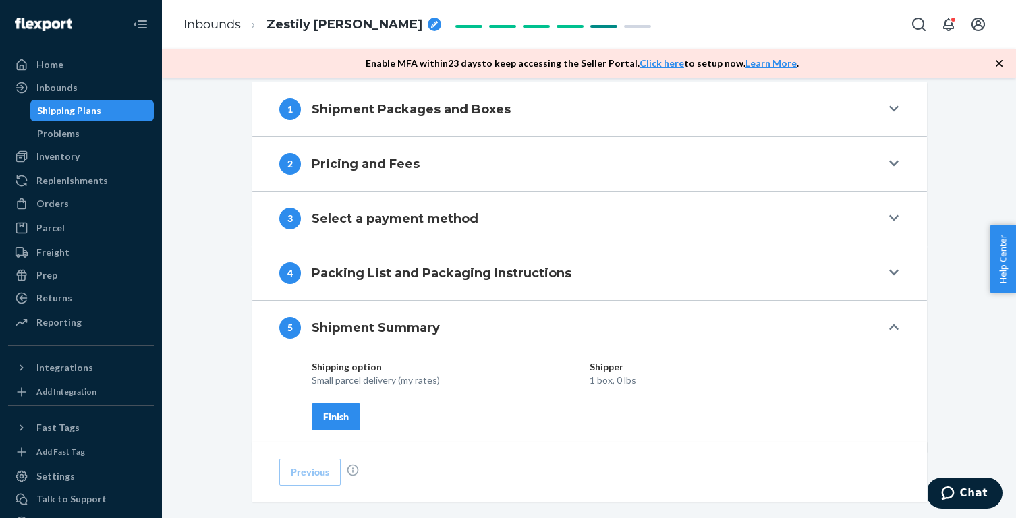
click at [341, 416] on div "Finish" at bounding box center [336, 416] width 26 height 13
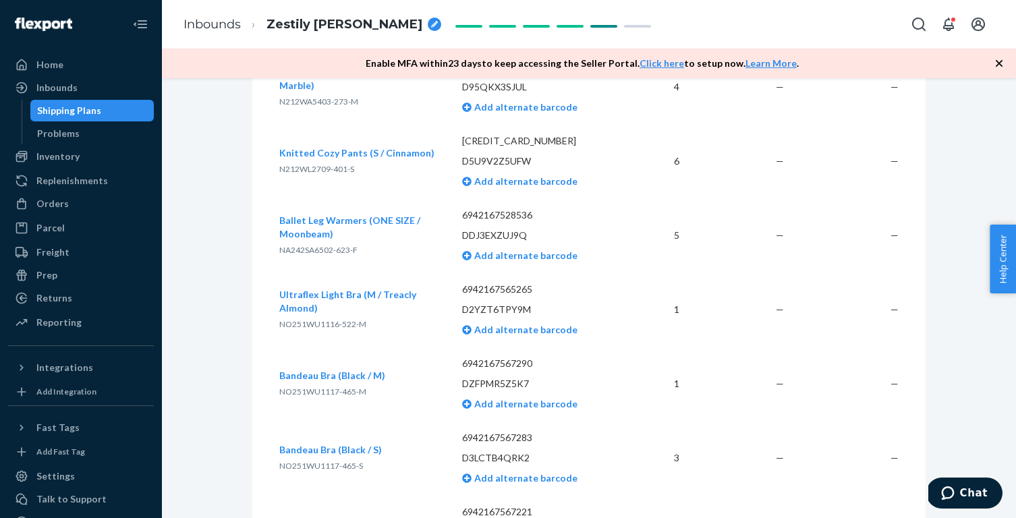
click at [319, 22] on span "Zestily [PERSON_NAME]" at bounding box center [344, 25] width 156 height 18
click at [222, 110] on div "Shipment Ready to ship Download Shipment ID 1245180 Flexport PO# 9944774 Inboun…" at bounding box center [589, 477] width 834 height 1745
click at [79, 162] on div "Inventory" at bounding box center [80, 156] width 143 height 19
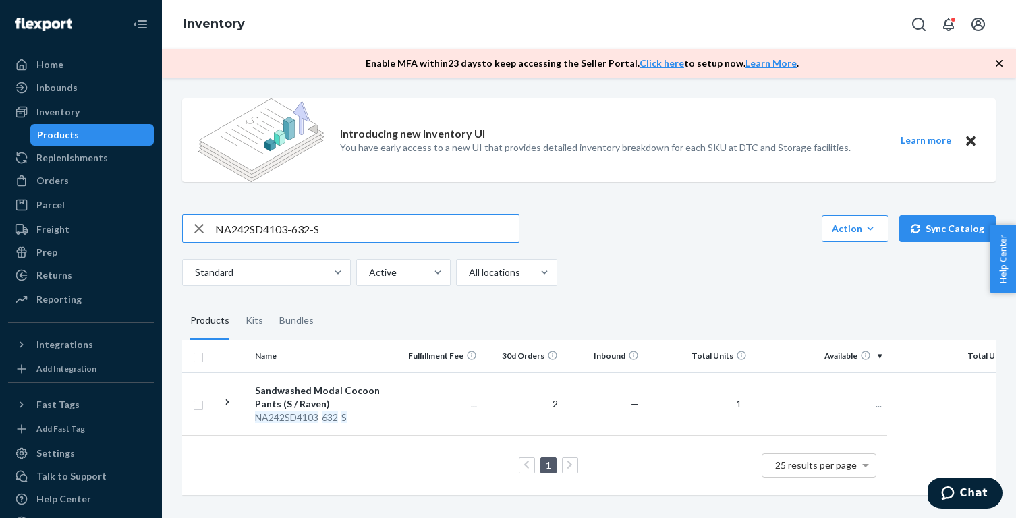
click at [200, 231] on icon "button" at bounding box center [199, 228] width 16 height 27
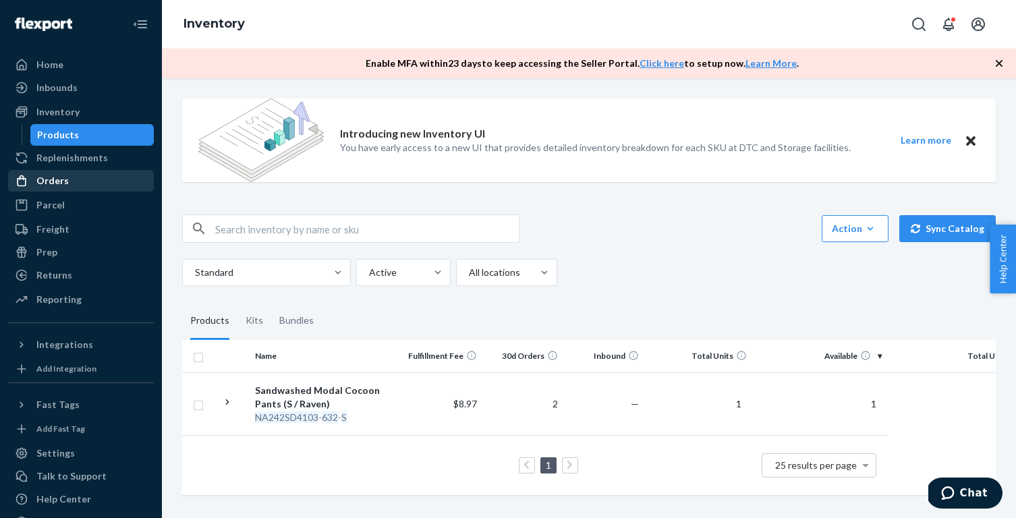
click at [60, 183] on div "Orders" at bounding box center [52, 180] width 32 height 13
